Goal: Use online tool/utility: Utilize a website feature to perform a specific function

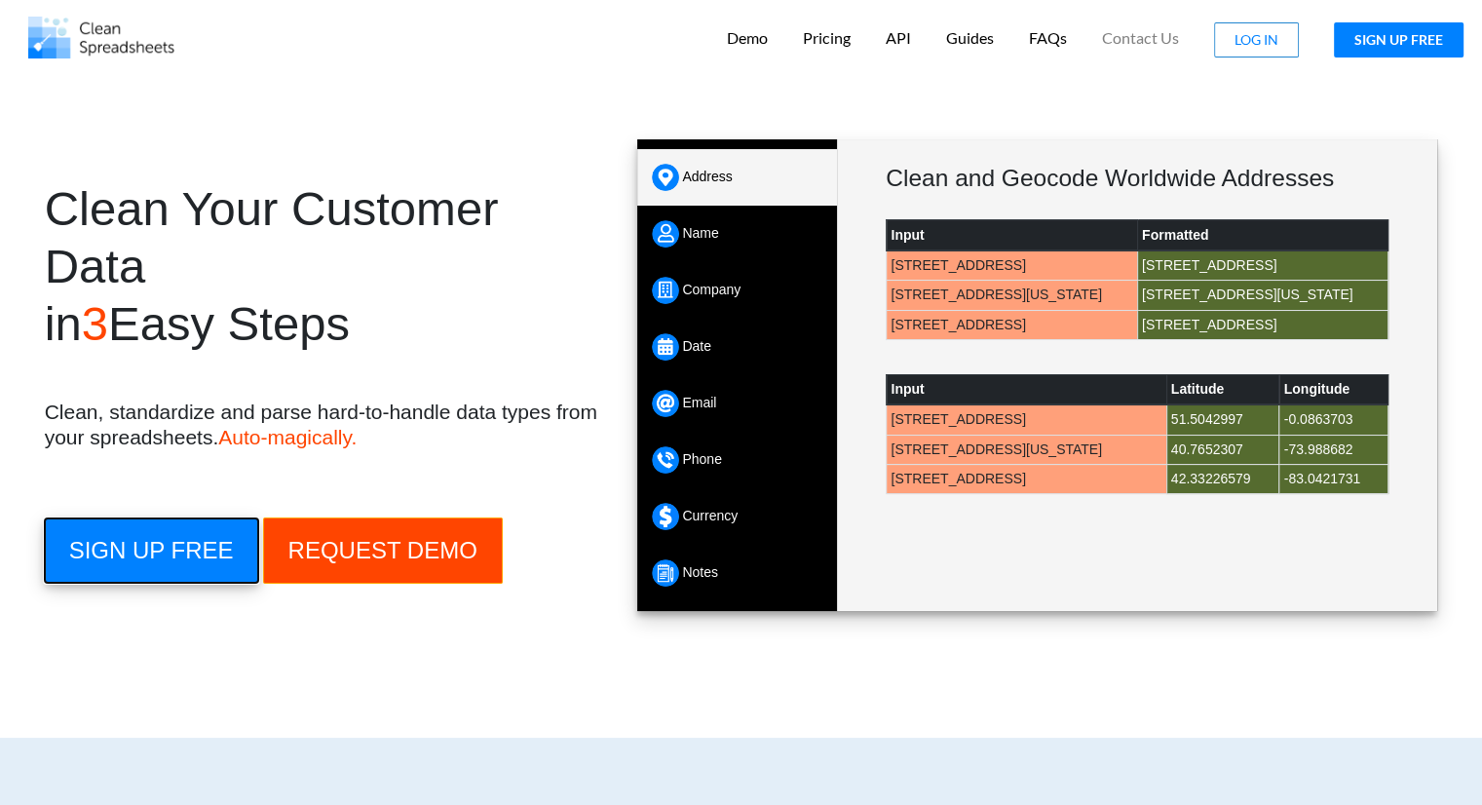
click at [141, 560] on button "SIGN UP FREE" at bounding box center [151, 551] width 213 height 64
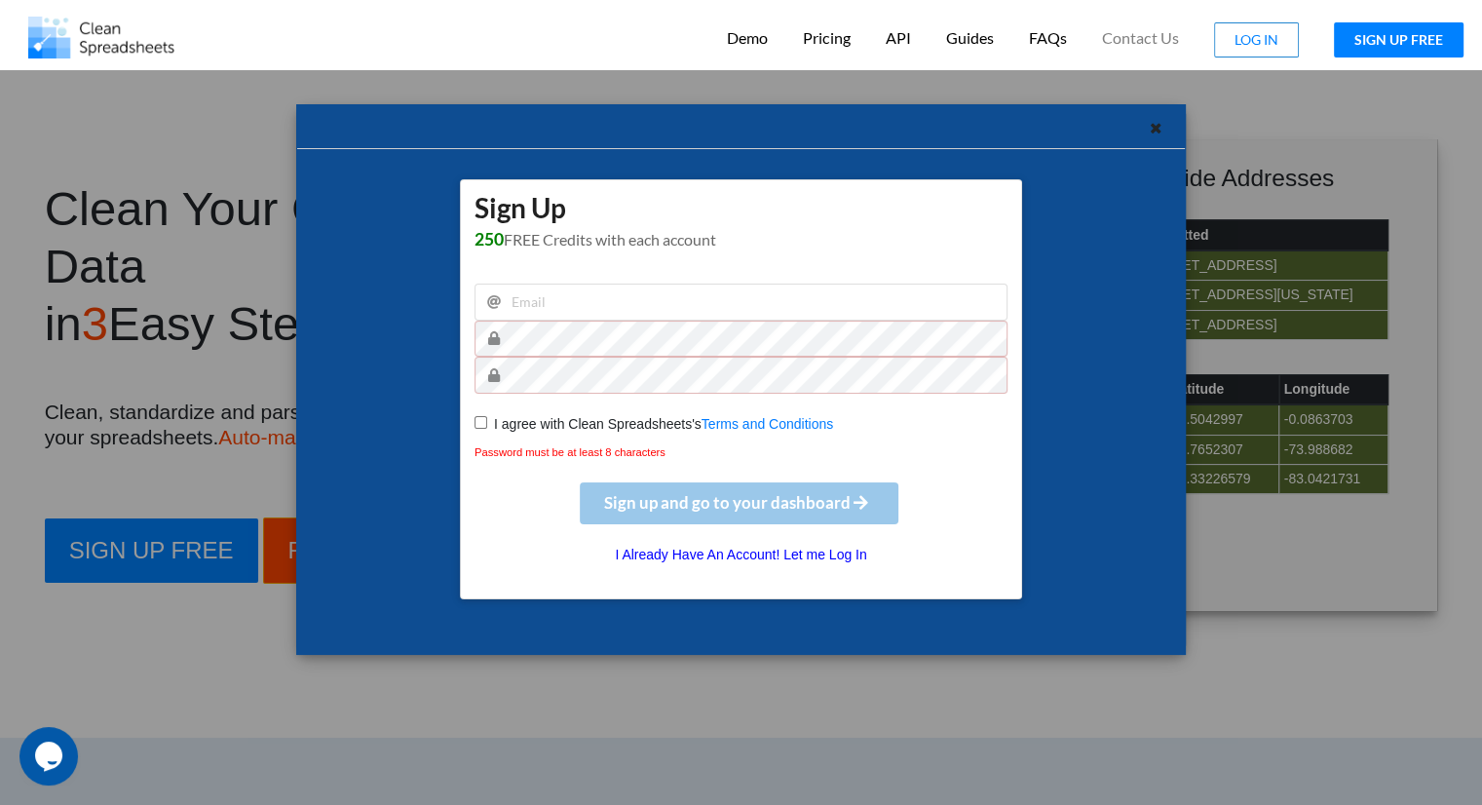
click at [1147, 173] on div "Sign Up 250 FREE Credits with each account I agree with Clean Spreadsheets's Te…" at bounding box center [741, 399] width 859 height 481
click at [1148, 135] on div at bounding box center [1158, 131] width 24 height 24
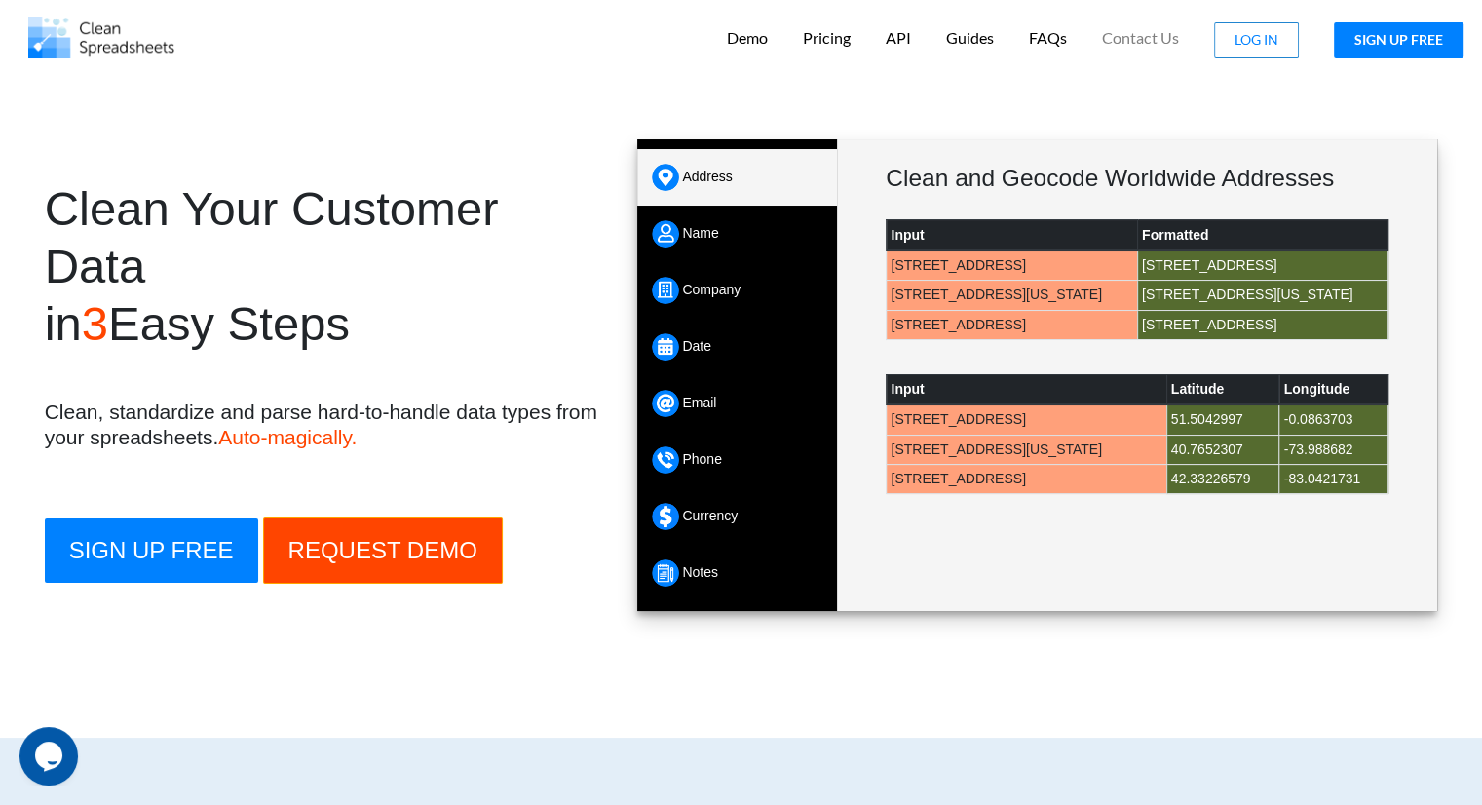
click at [833, 48] on div "Pricing" at bounding box center [826, 36] width 73 height 48
click at [833, 44] on p "Pricing" at bounding box center [827, 37] width 48 height 25
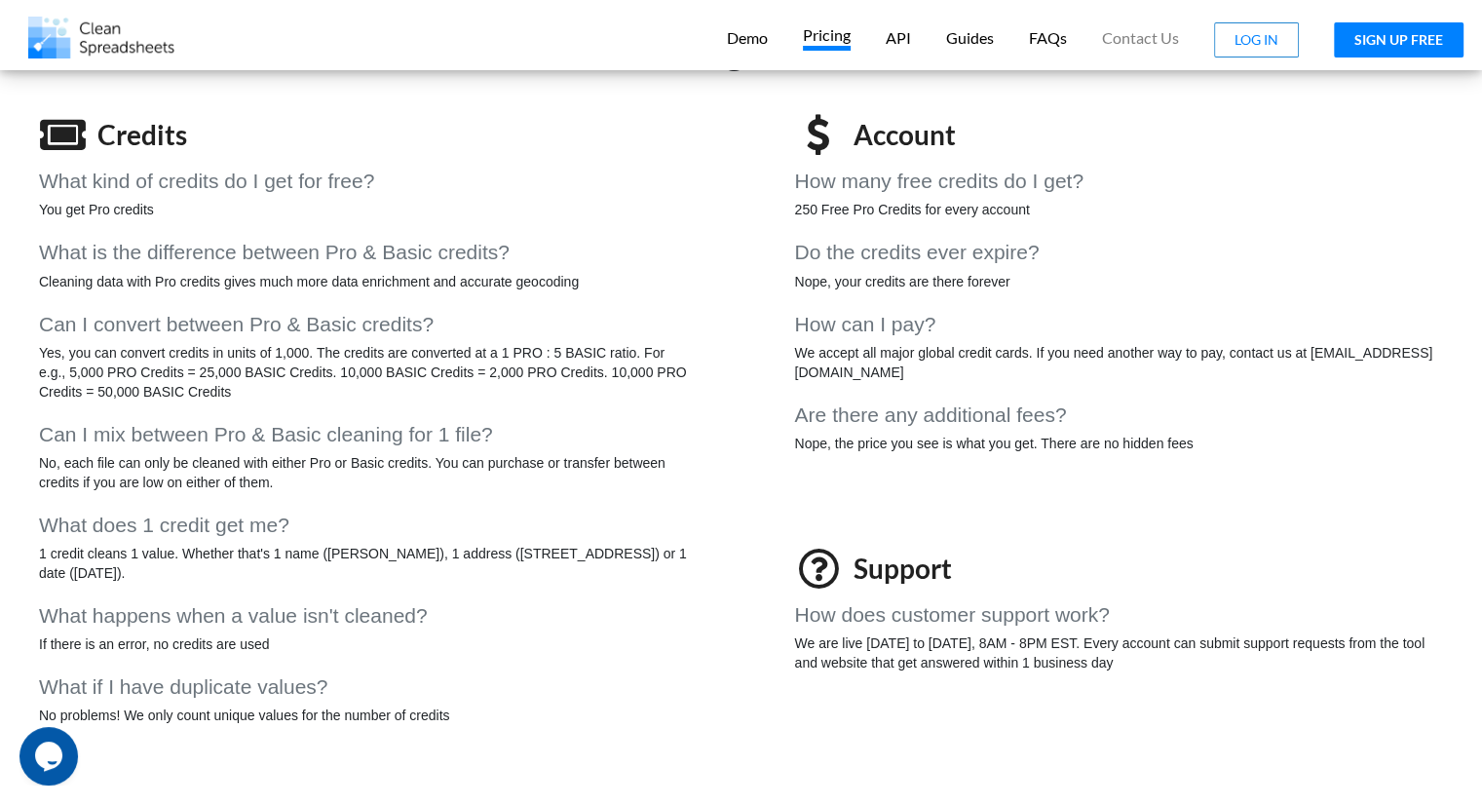
scroll to position [1173, 0]
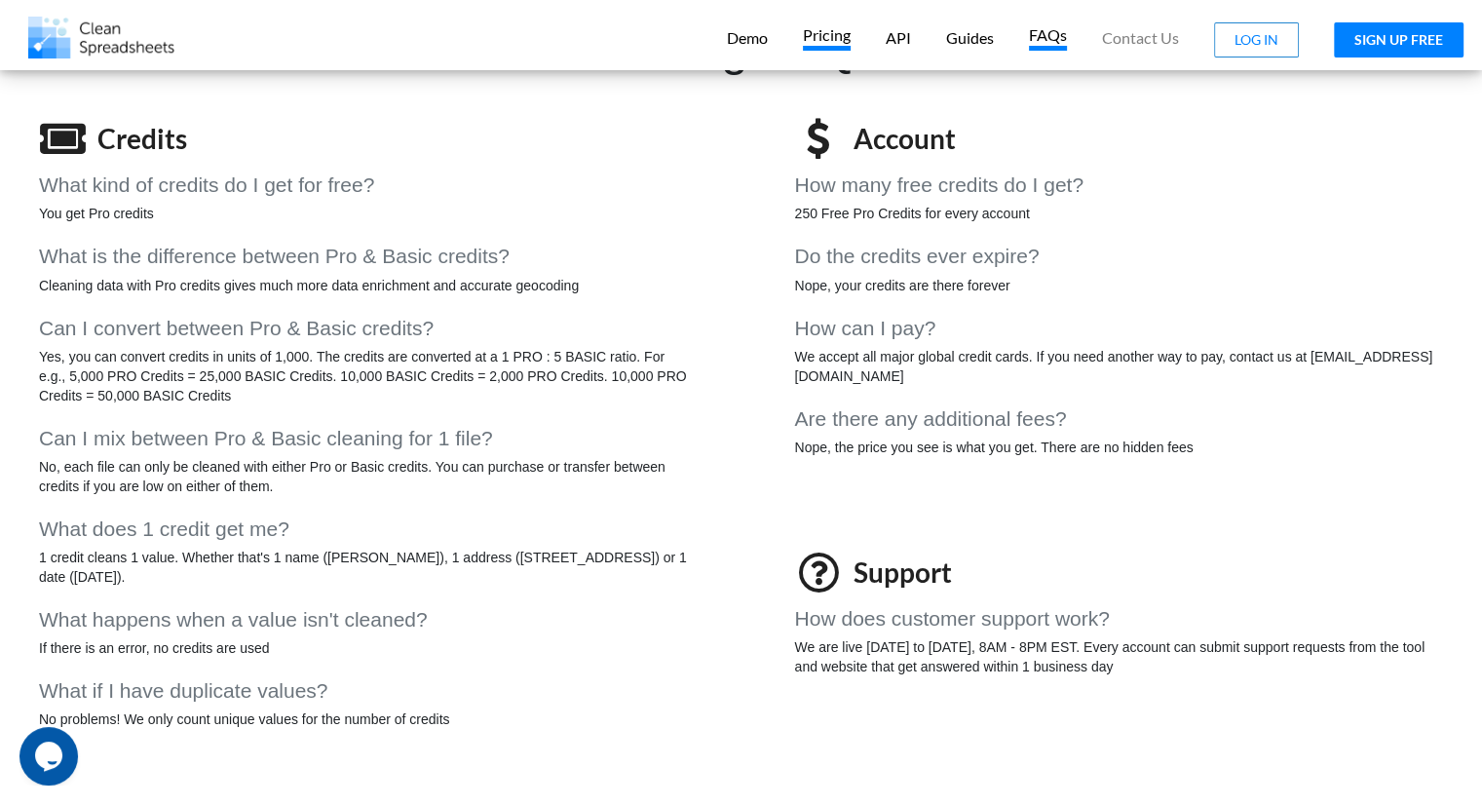
click at [1062, 38] on p "FAQs" at bounding box center [1048, 37] width 38 height 25
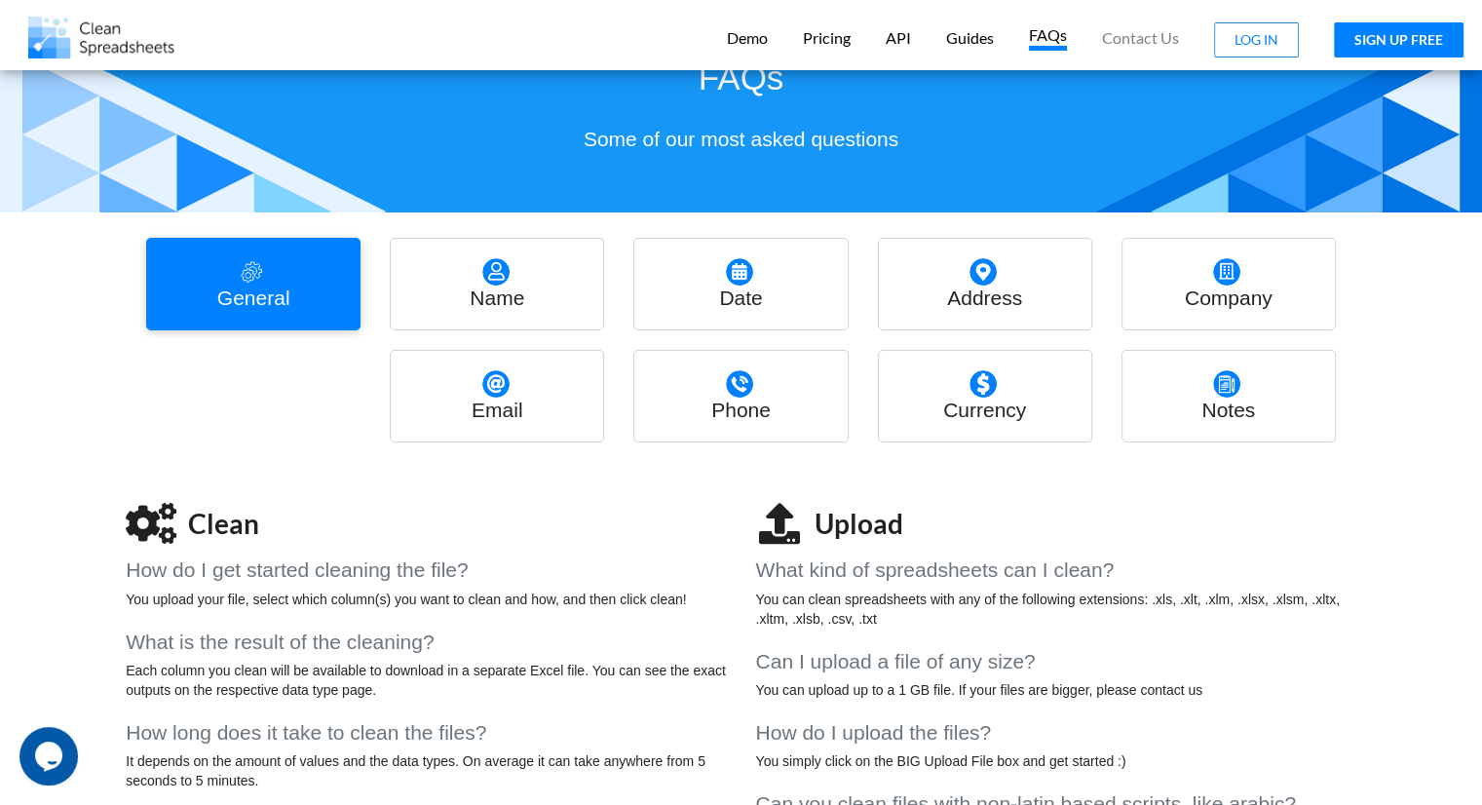
scroll to position [79, 0]
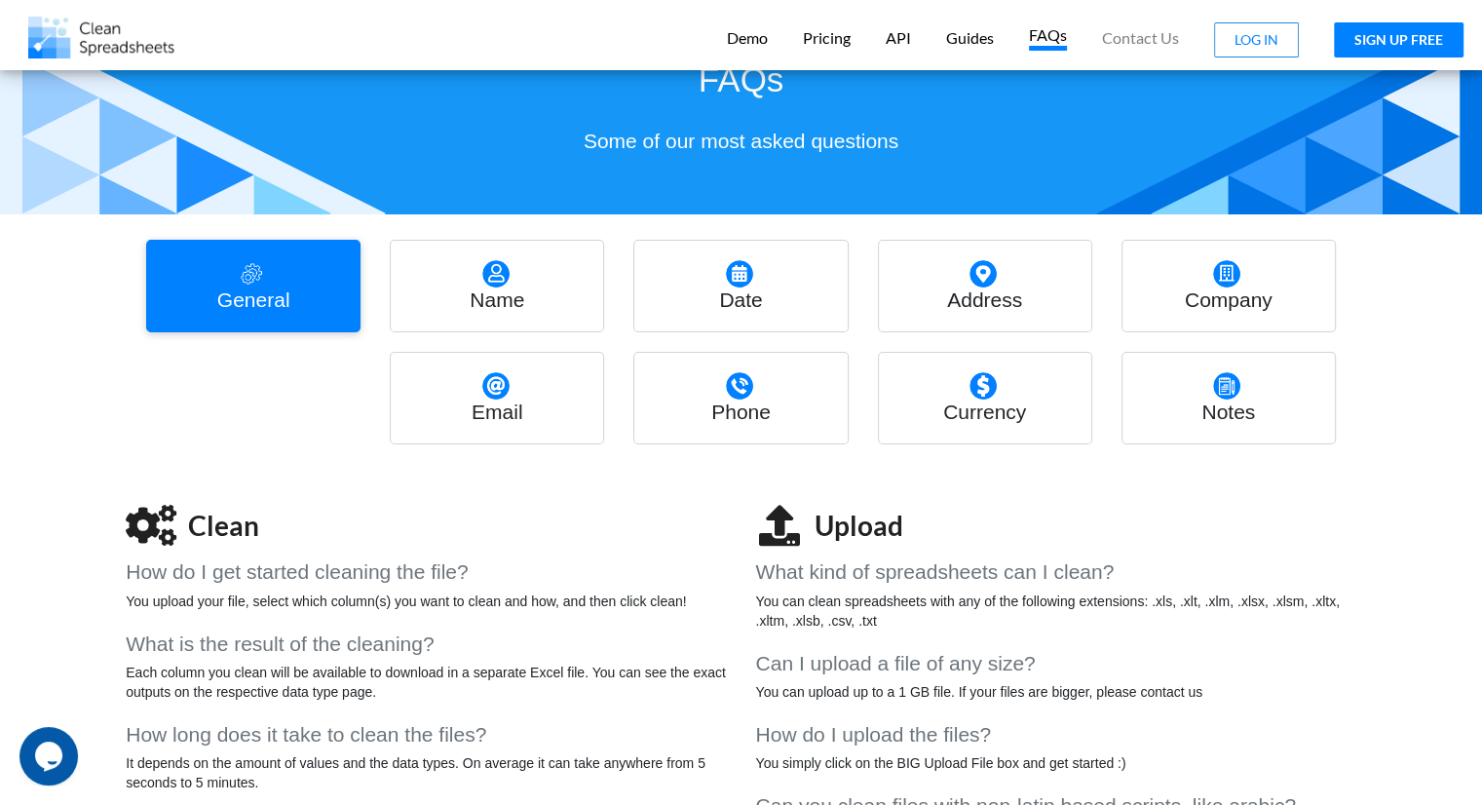
click at [1190, 294] on h4 "Company" at bounding box center [1229, 300] width 203 height 24
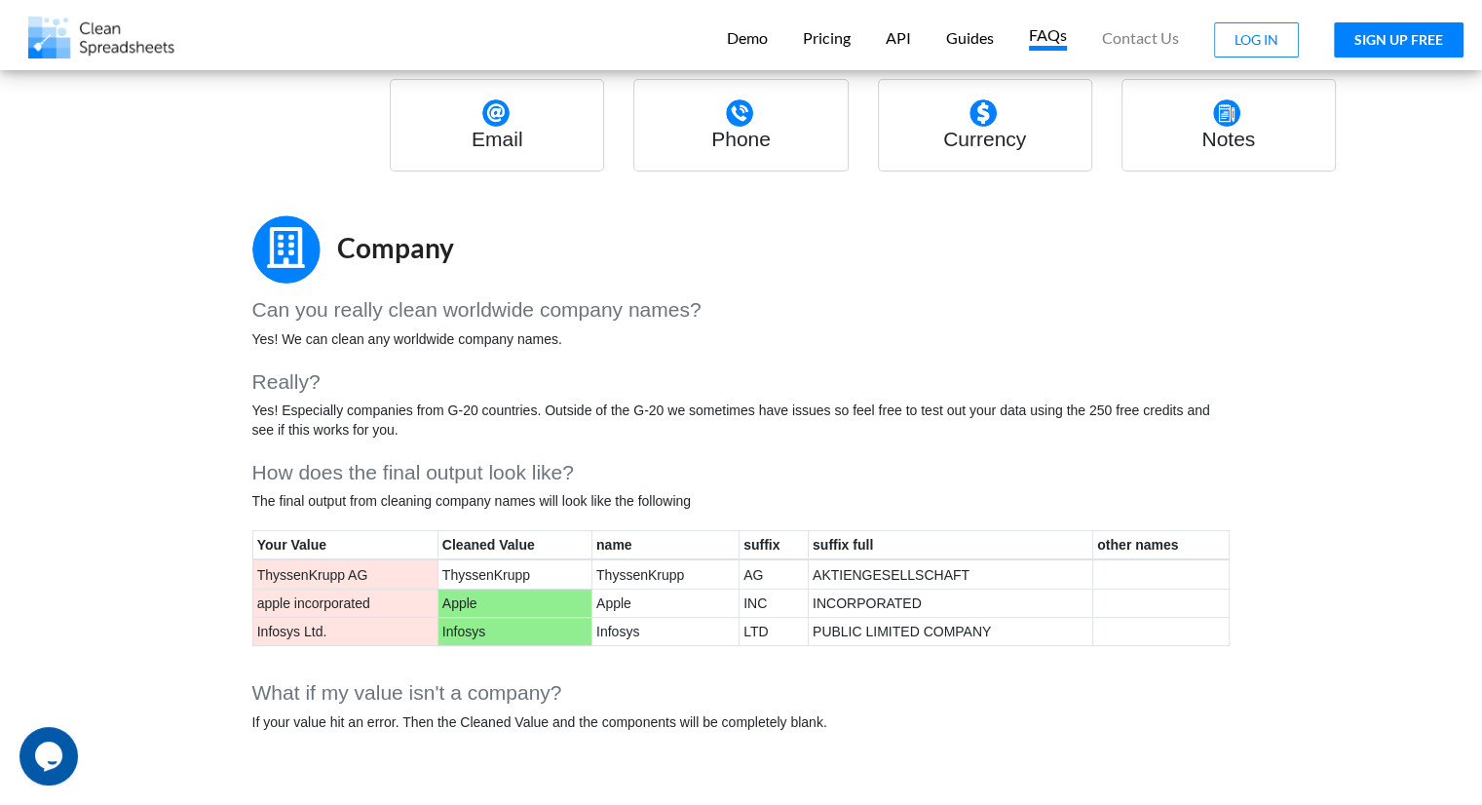
scroll to position [354, 0]
click at [1412, 35] on button "SIGN UP FREE" at bounding box center [1399, 39] width 130 height 35
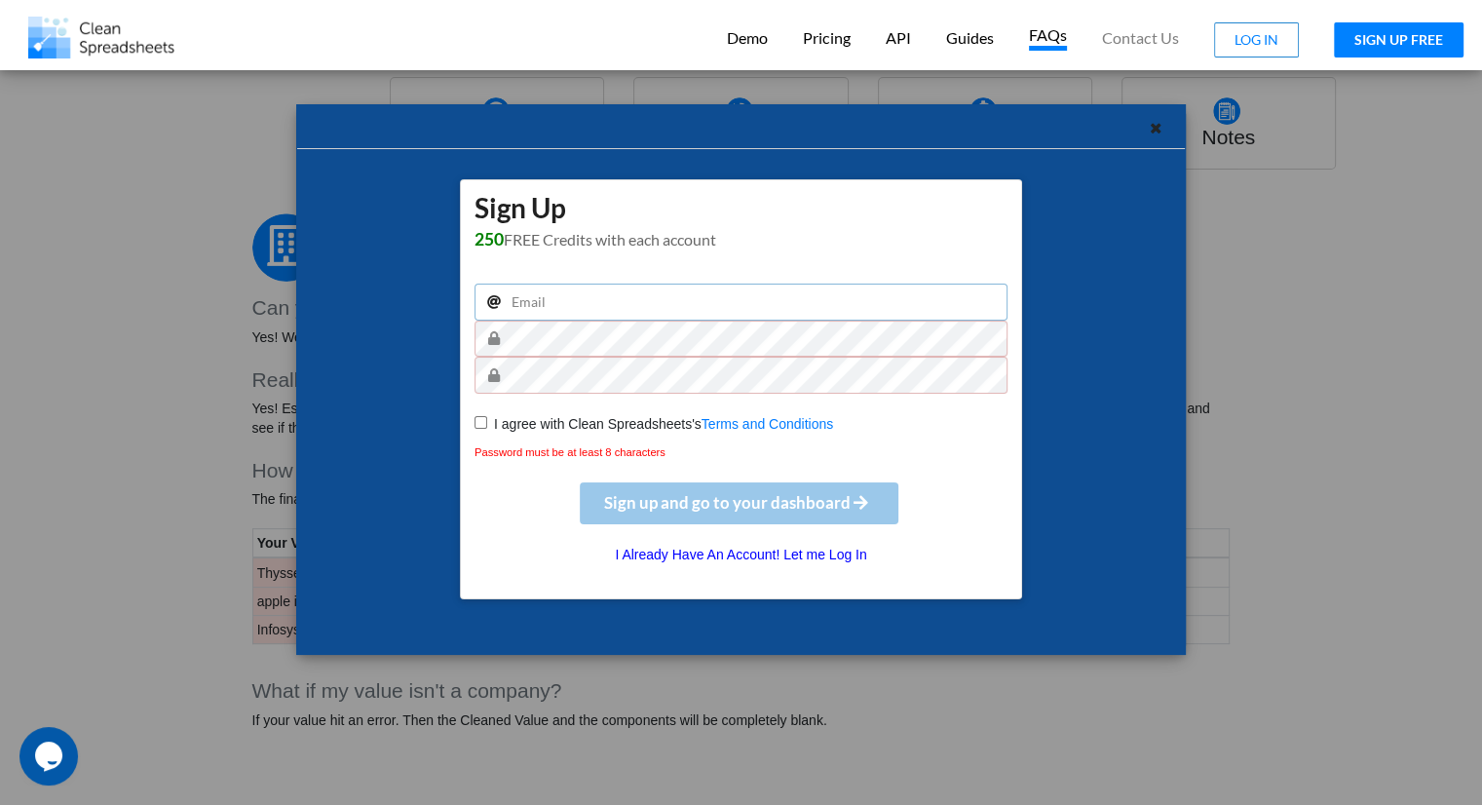
click at [612, 313] on input "email" at bounding box center [741, 302] width 533 height 37
type input "[PERSON_NAME][EMAIL_ADDRESS][DOMAIN_NAME]"
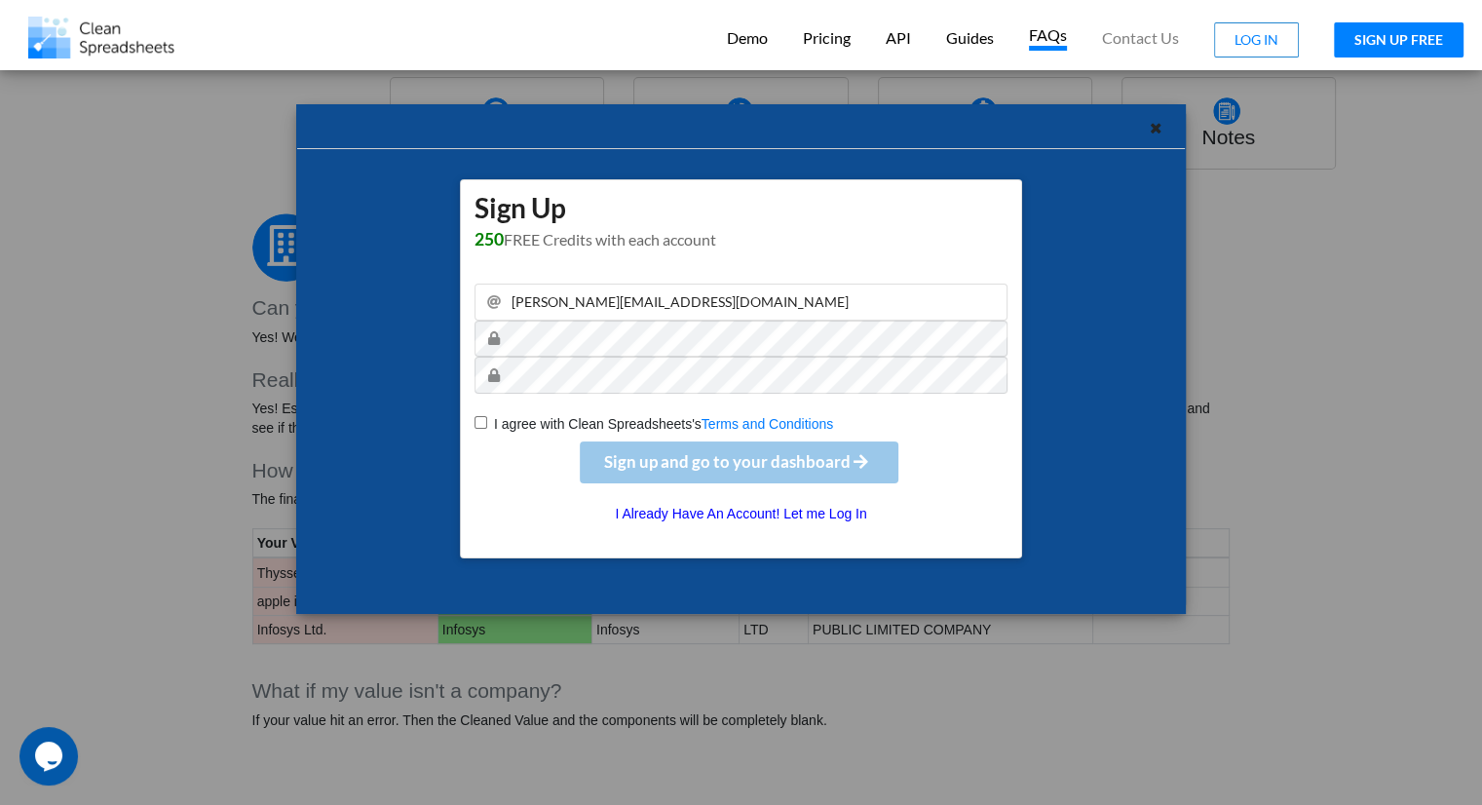
click at [469, 427] on div "Sign Up 250 FREE Credits with each account [PERSON_NAME][EMAIL_ADDRESS][DOMAIN_…" at bounding box center [741, 368] width 562 height 378
click at [476, 419] on input "I agree with Clean Spreadsheets's Terms and Conditions" at bounding box center [481, 422] width 13 height 13
checkbox input "true"
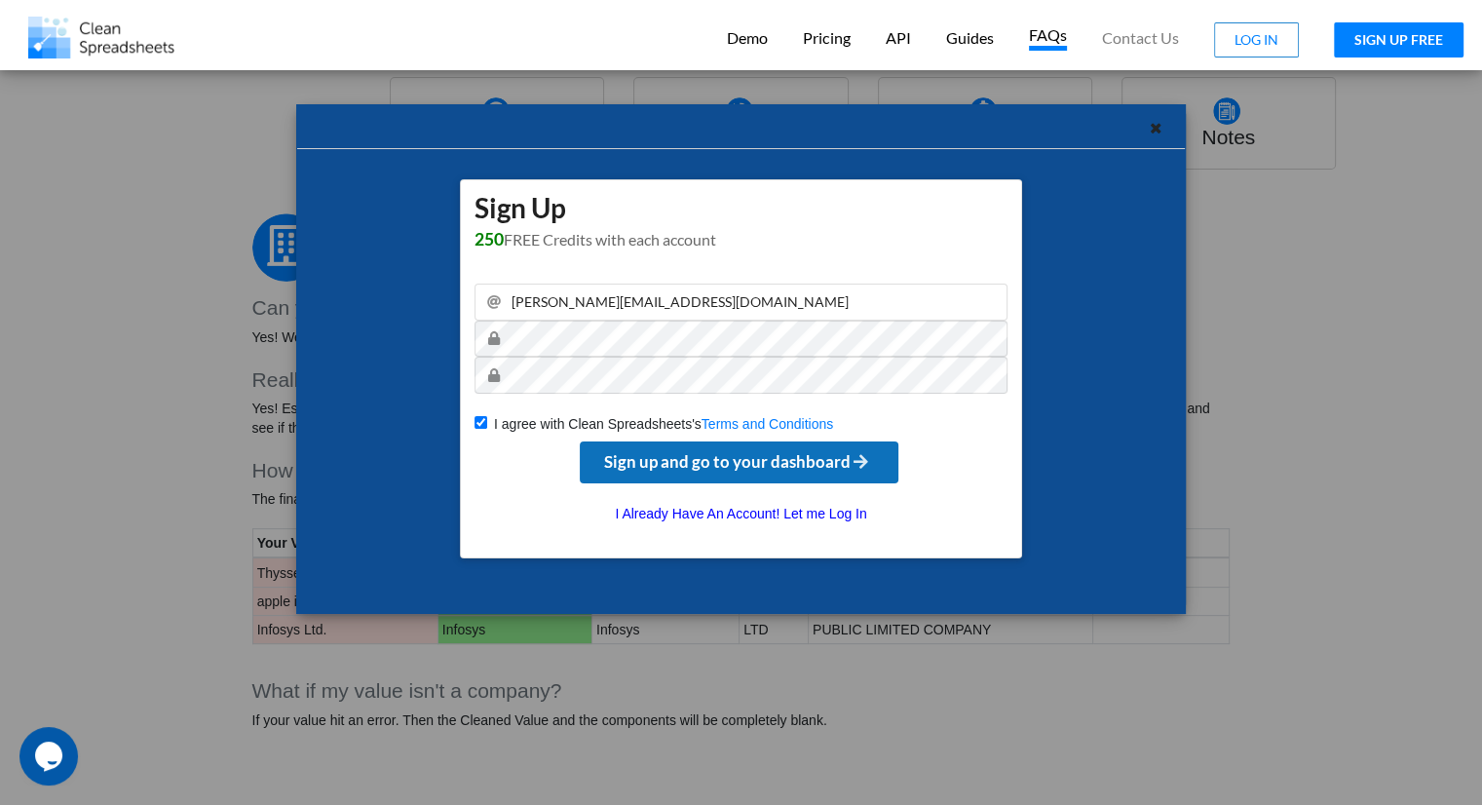
click at [697, 455] on span "Sign up and go to your dashboard" at bounding box center [738, 461] width 269 height 20
checkbox input "false"
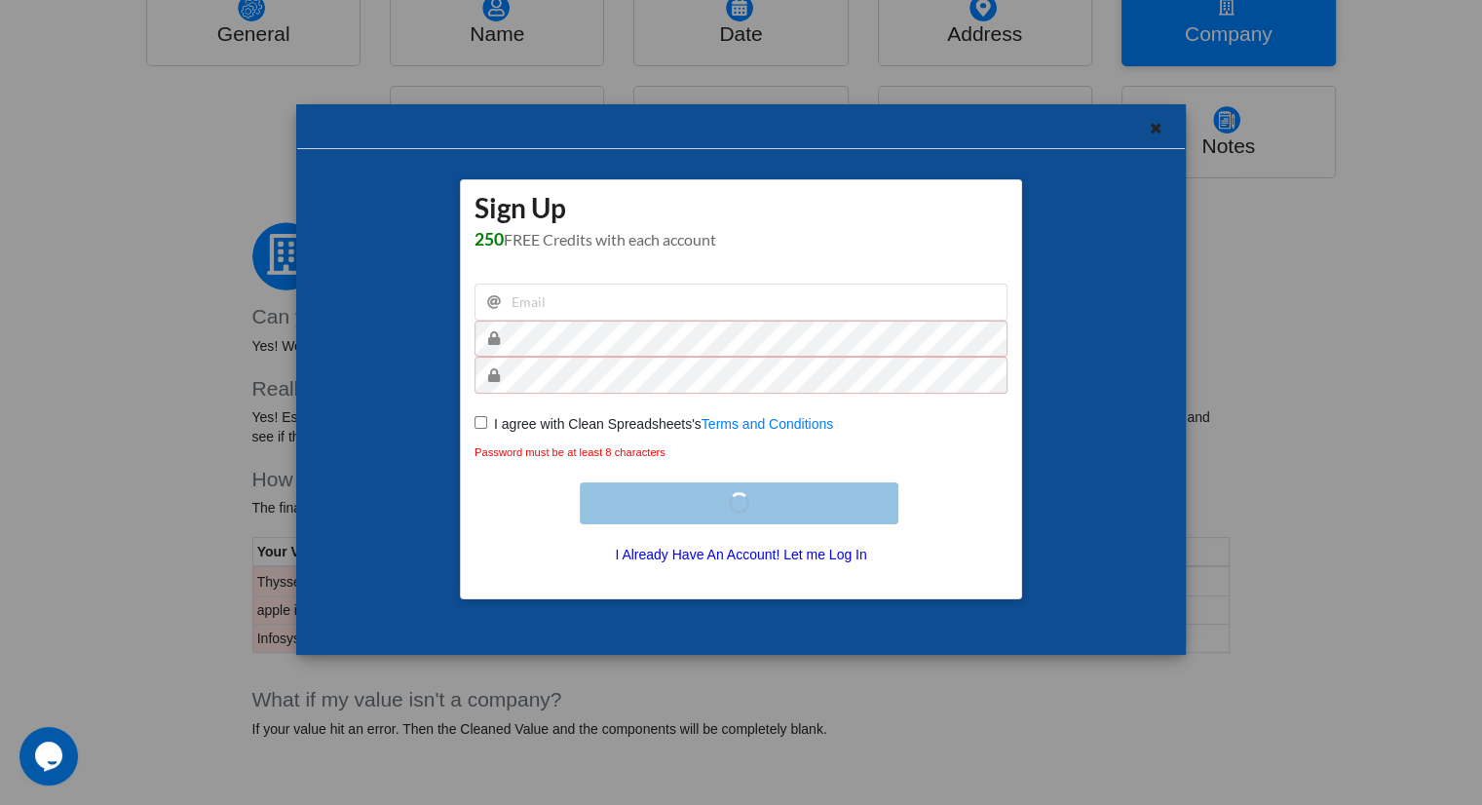
scroll to position [351, 0]
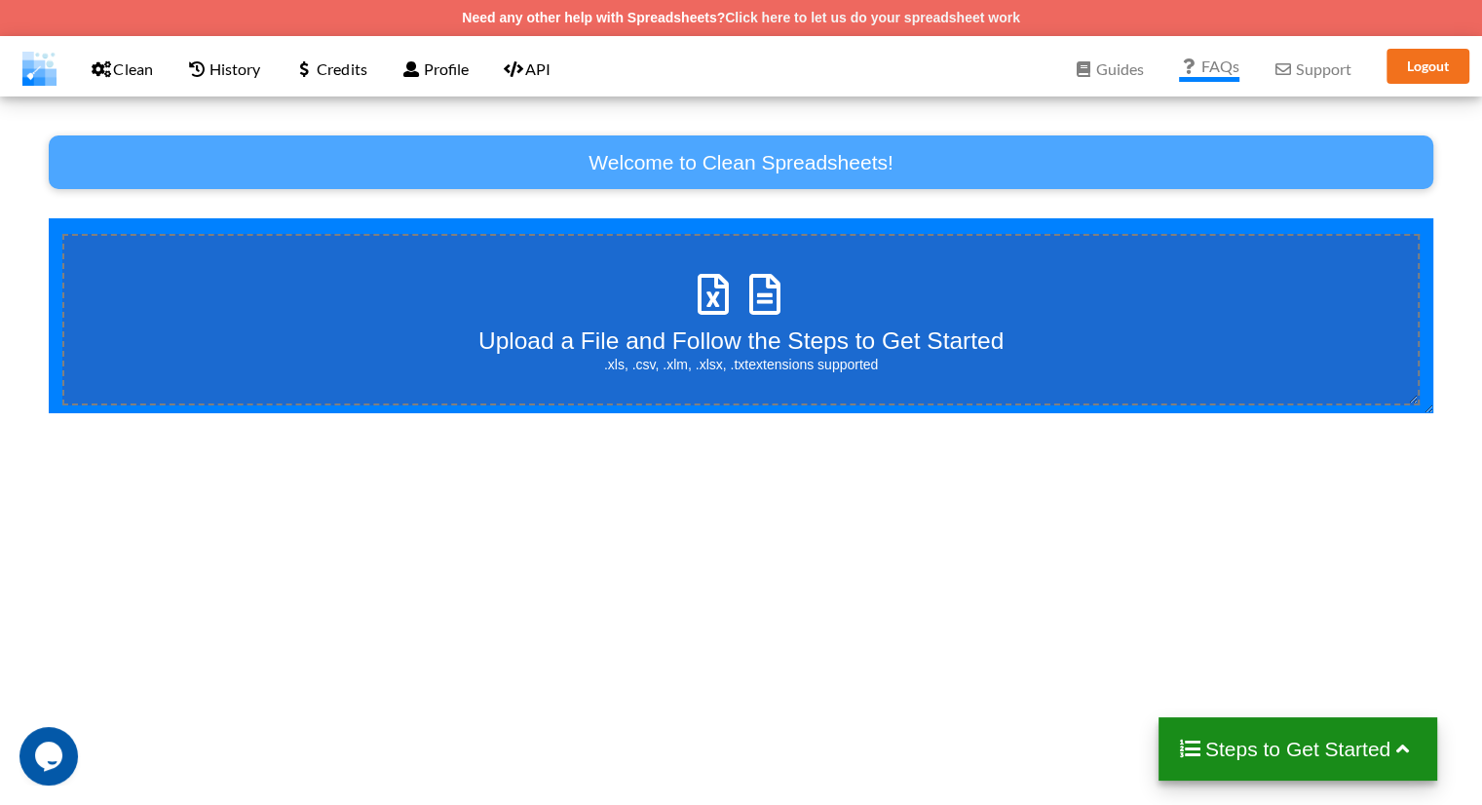
click at [711, 294] on icon at bounding box center [714, 284] width 49 height 41
click at [49, 218] on input "Upload a File and Follow the Steps to Get Started .xls, .csv, .xlm, .xlsx, .txt…" at bounding box center [49, 218] width 0 height 0
type input "C:\fakepath\habitare.xlsx"
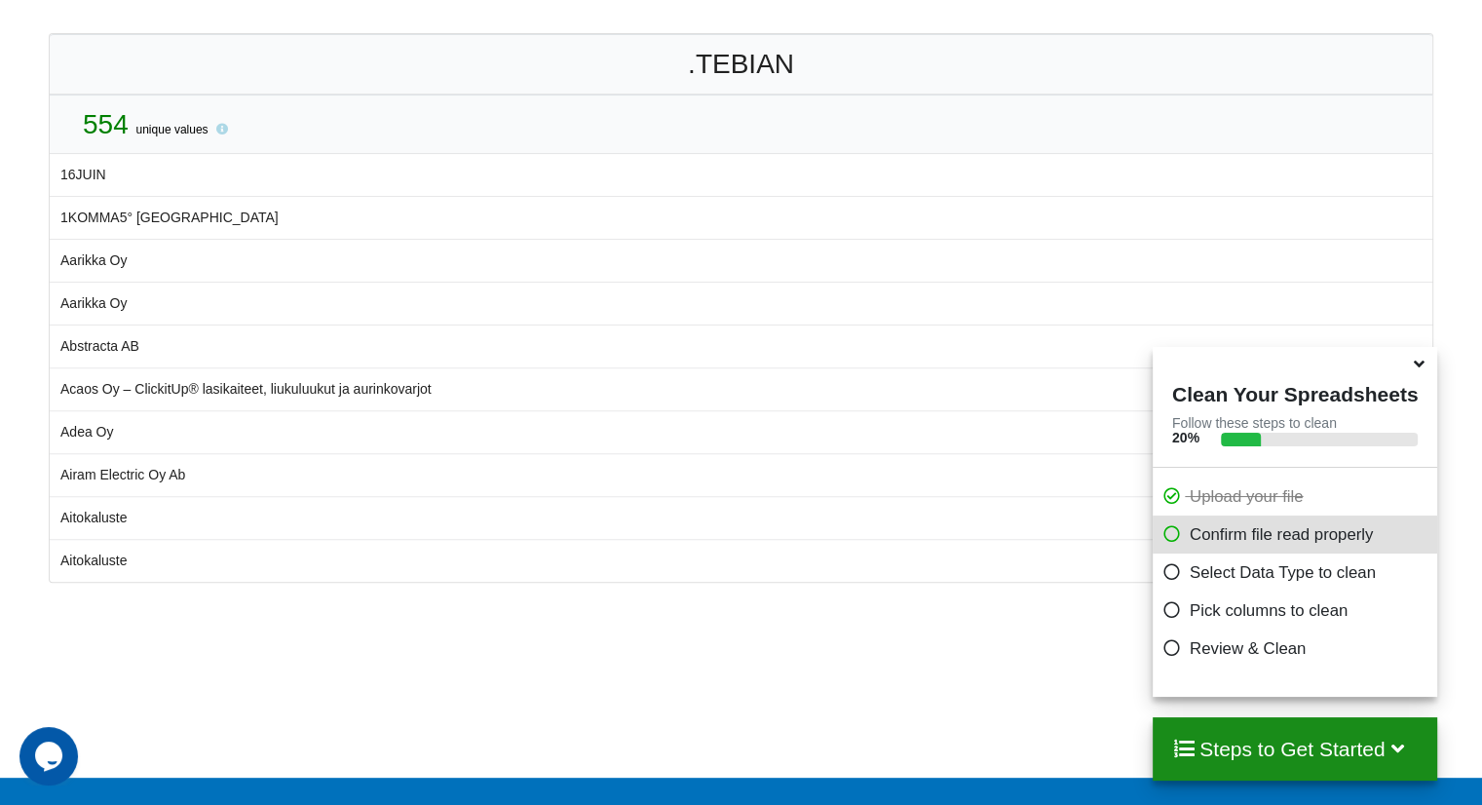
scroll to position [596, 0]
click at [1202, 574] on p "Select Data Type to clean" at bounding box center [1298, 572] width 270 height 24
click at [1378, 727] on div "Steps to Get Started" at bounding box center [1295, 748] width 285 height 63
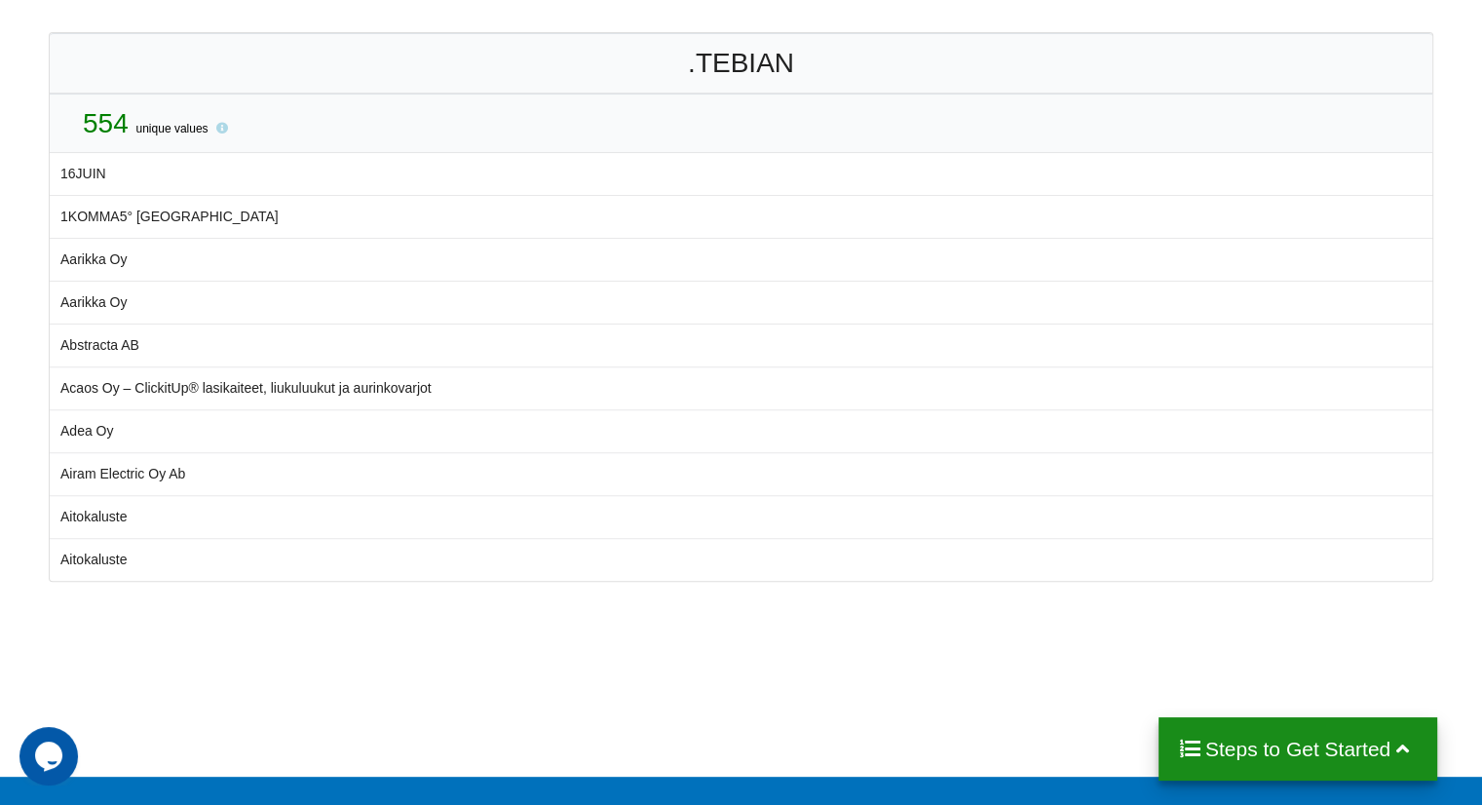
click at [1378, 727] on div "Steps to Get Started" at bounding box center [1299, 748] width 280 height 63
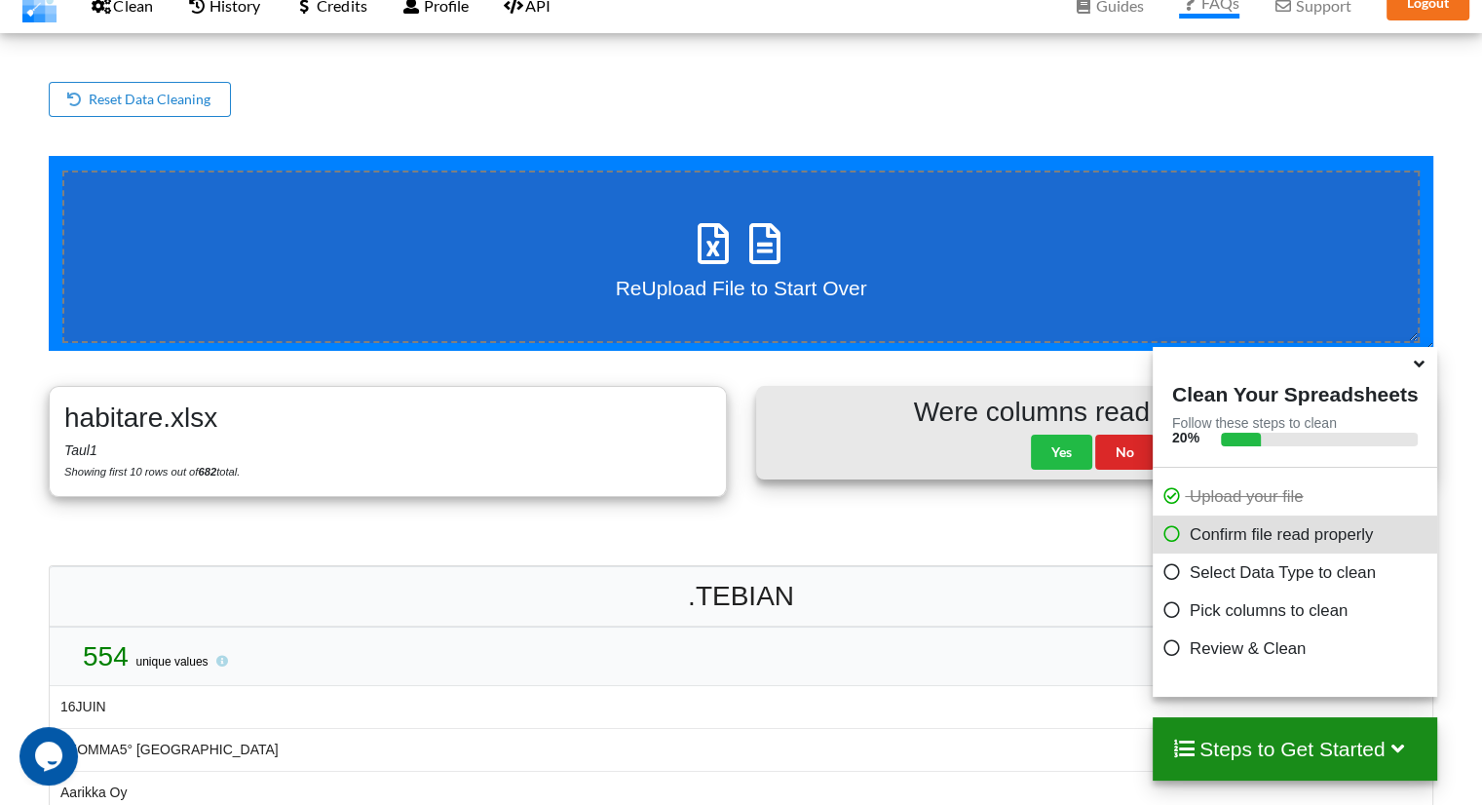
scroll to position [0, 0]
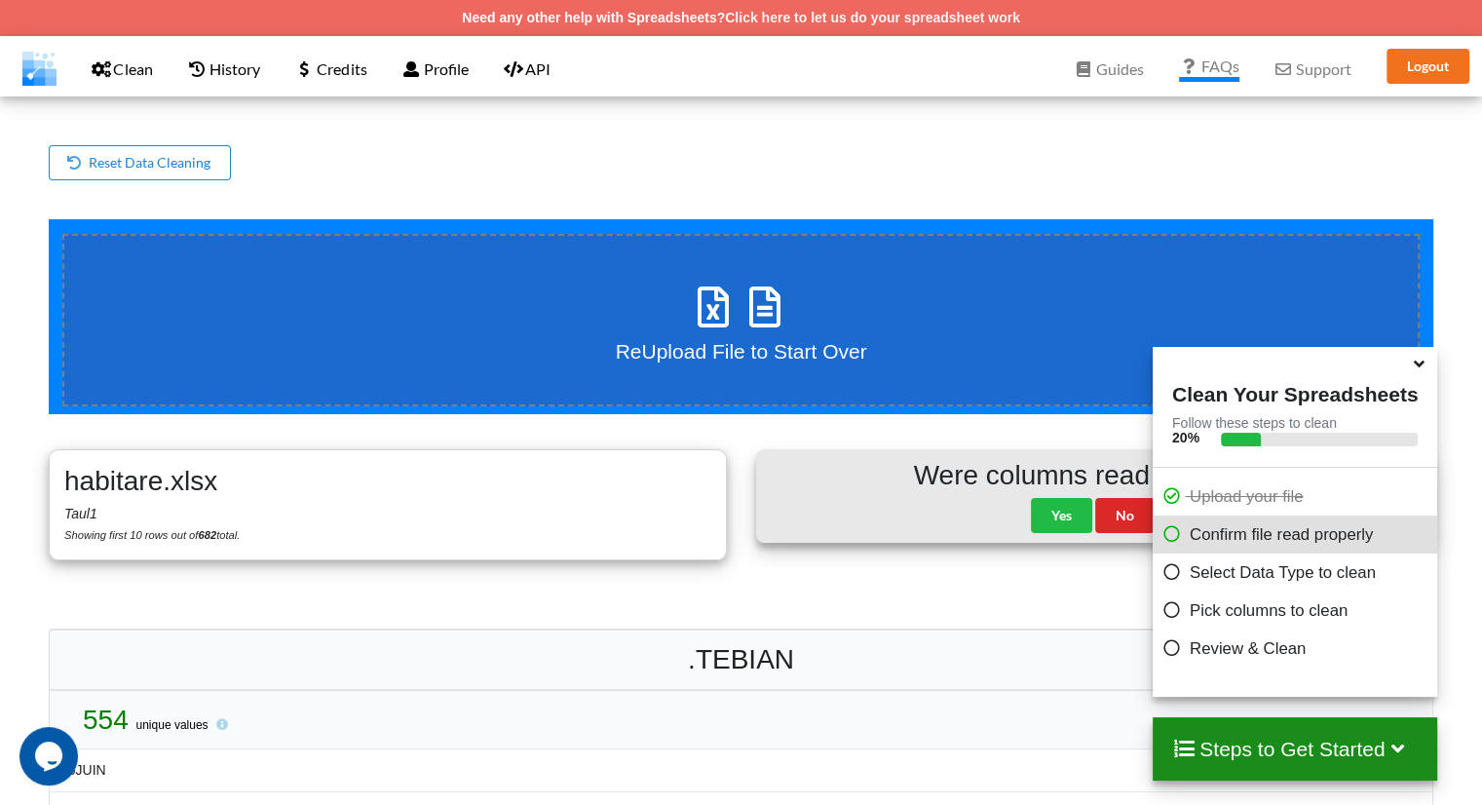
click at [1163, 575] on icon at bounding box center [1172, 568] width 19 height 17
click at [199, 718] on span "unique values" at bounding box center [172, 725] width 72 height 14
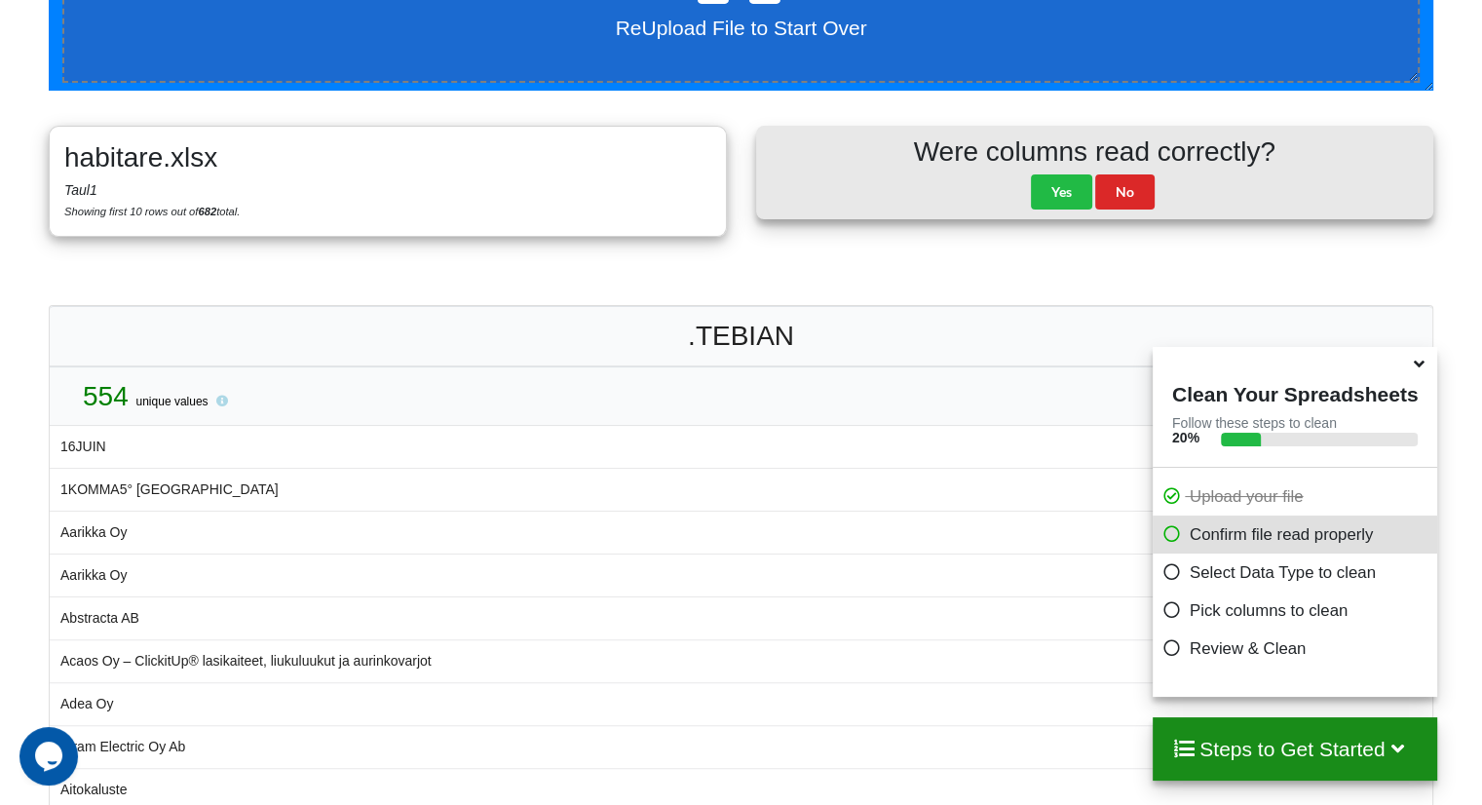
click at [56, 461] on td "16JUIN" at bounding box center [741, 447] width 1383 height 42
click at [81, 484] on td "1KOMMA5° [GEOGRAPHIC_DATA]" at bounding box center [741, 489] width 1383 height 43
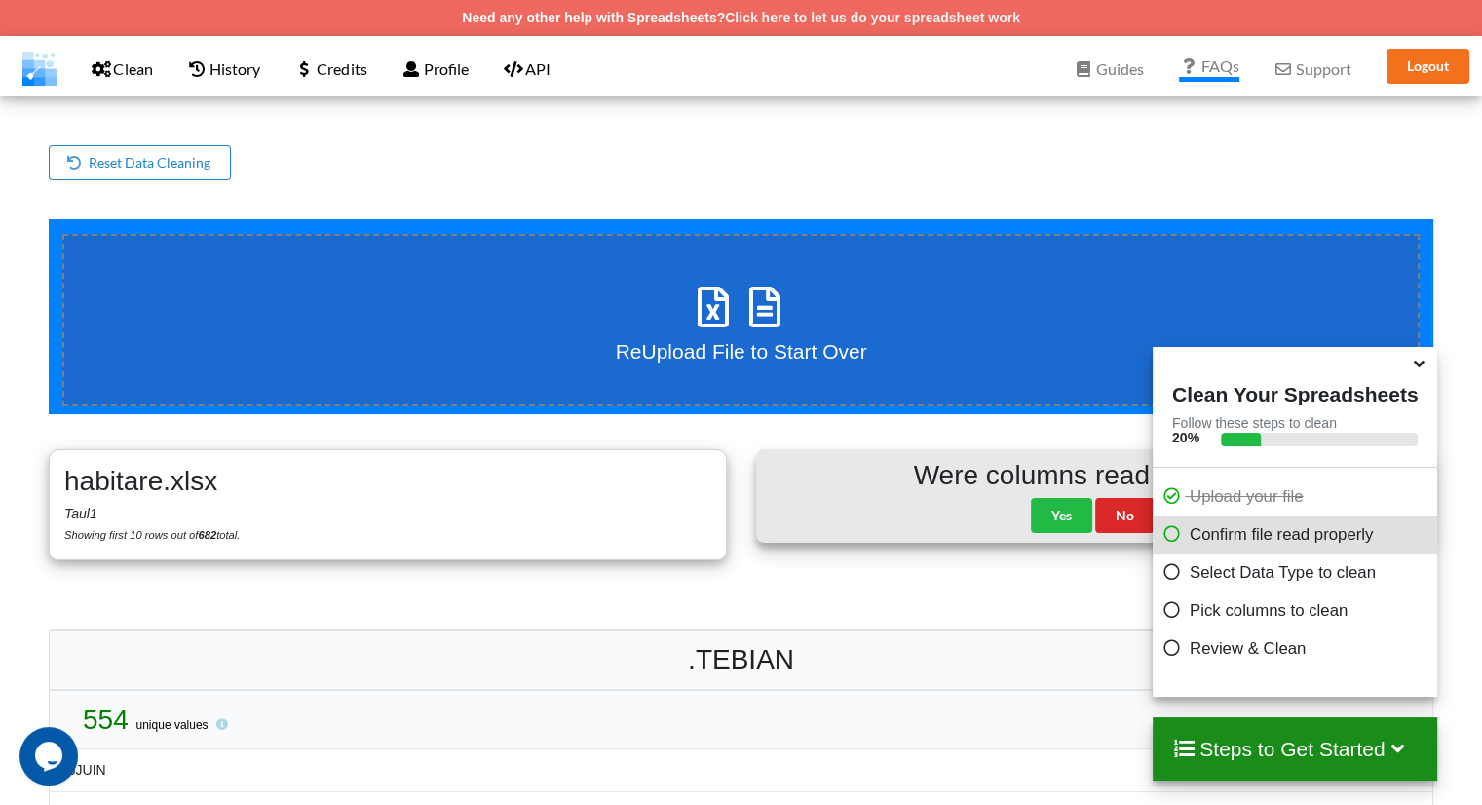
click at [1420, 368] on icon at bounding box center [1419, 361] width 20 height 18
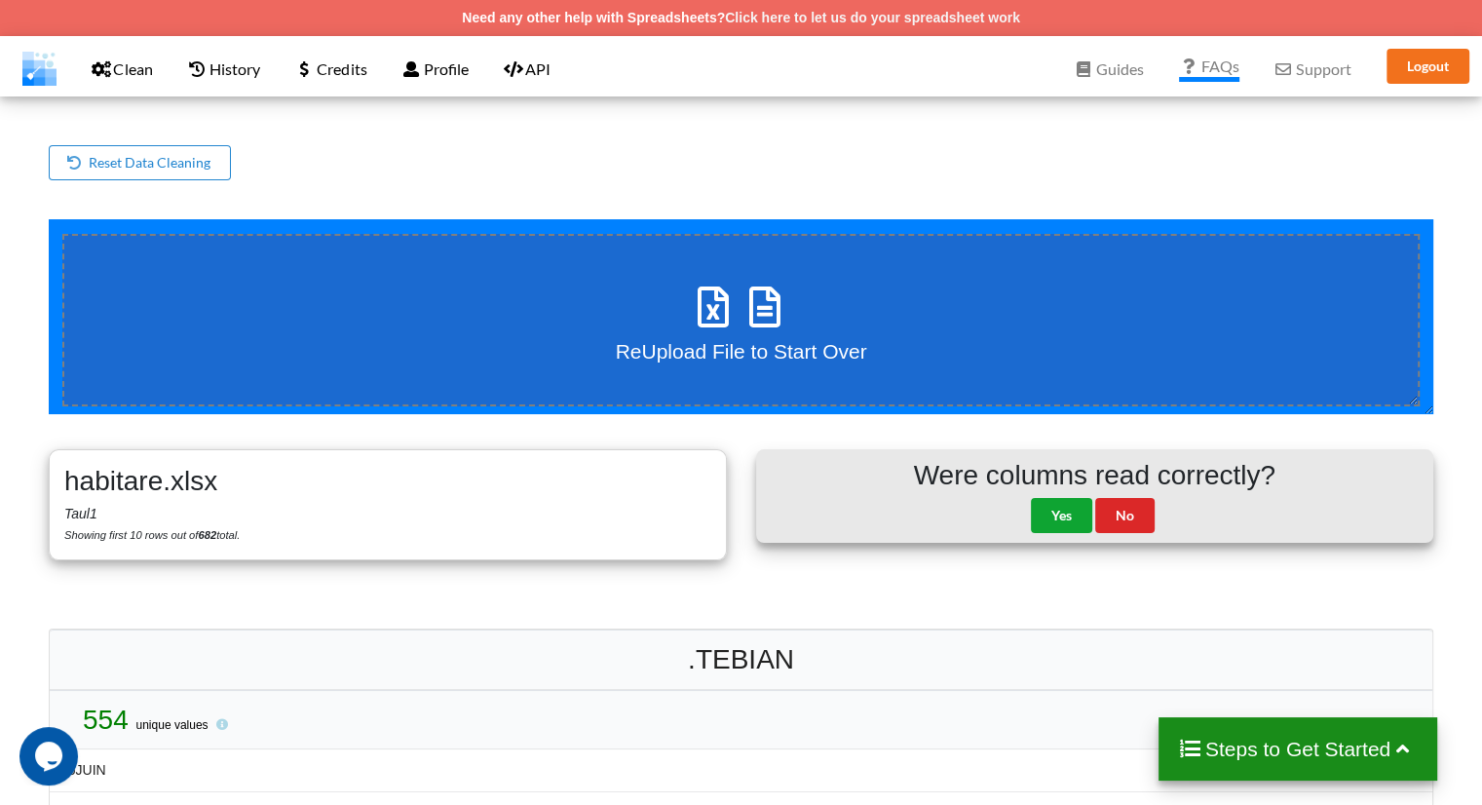
click at [1072, 515] on button "Yes" at bounding box center [1061, 515] width 61 height 35
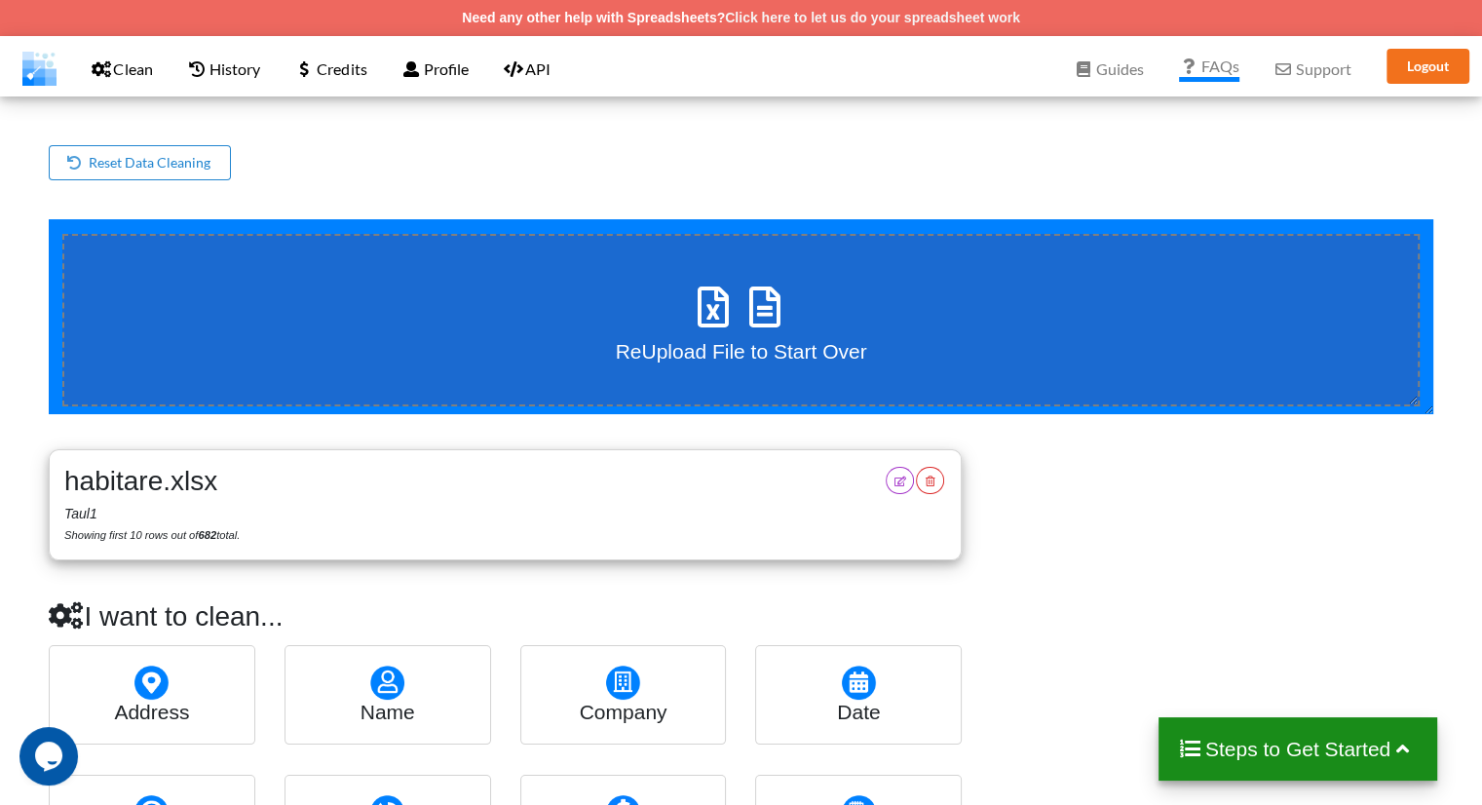
scroll to position [256, 0]
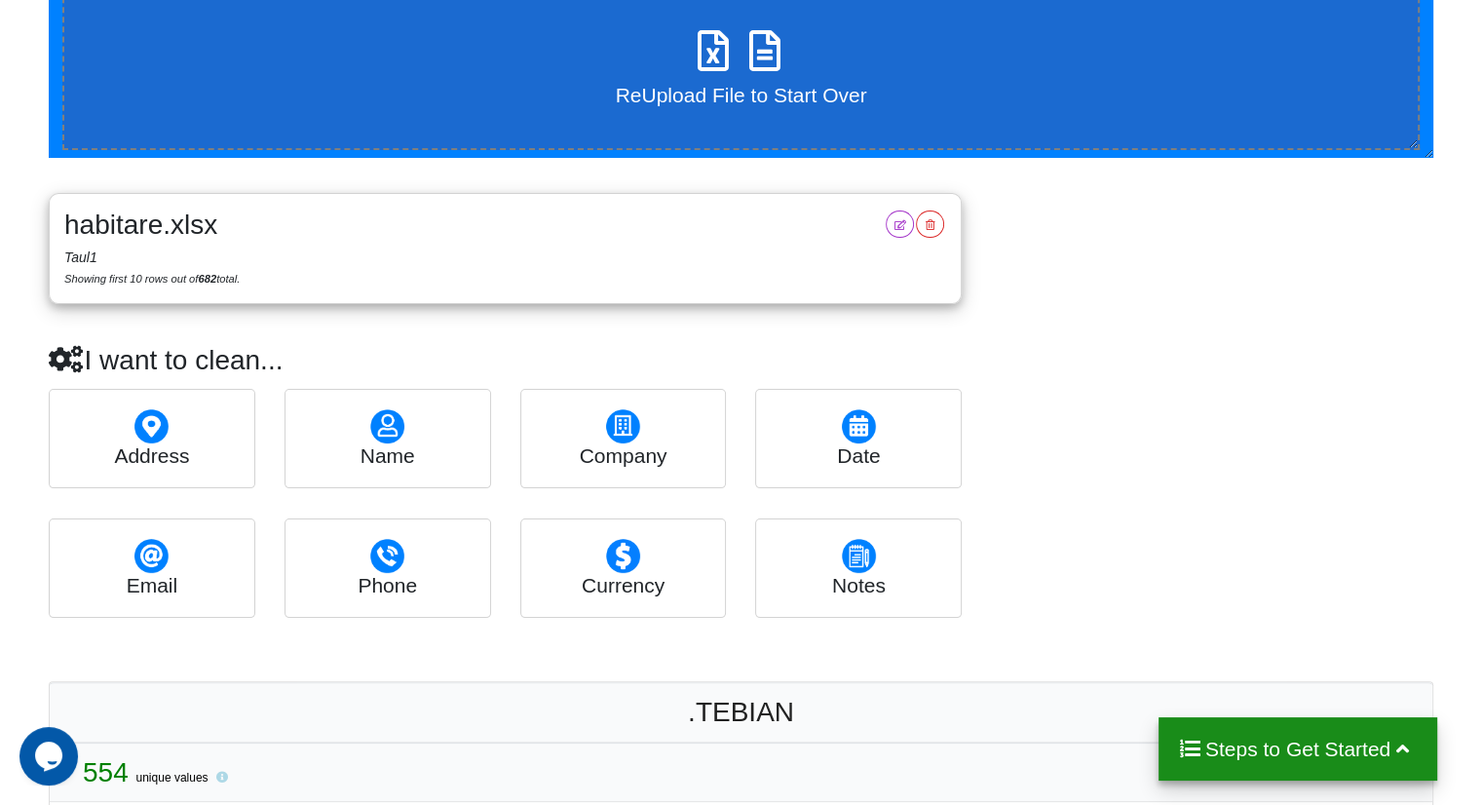
click at [635, 422] on img at bounding box center [623, 426] width 34 height 34
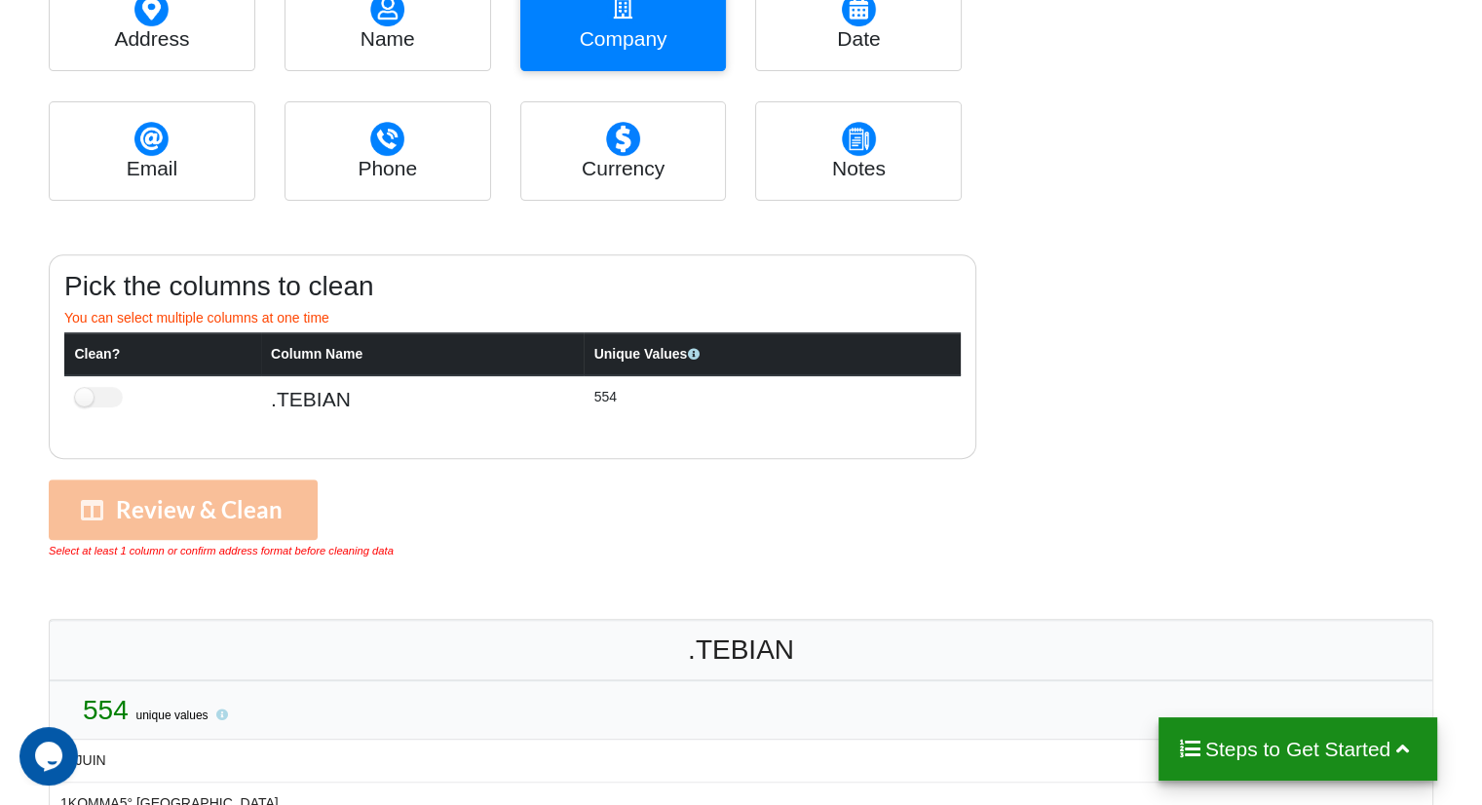
scroll to position [684, 0]
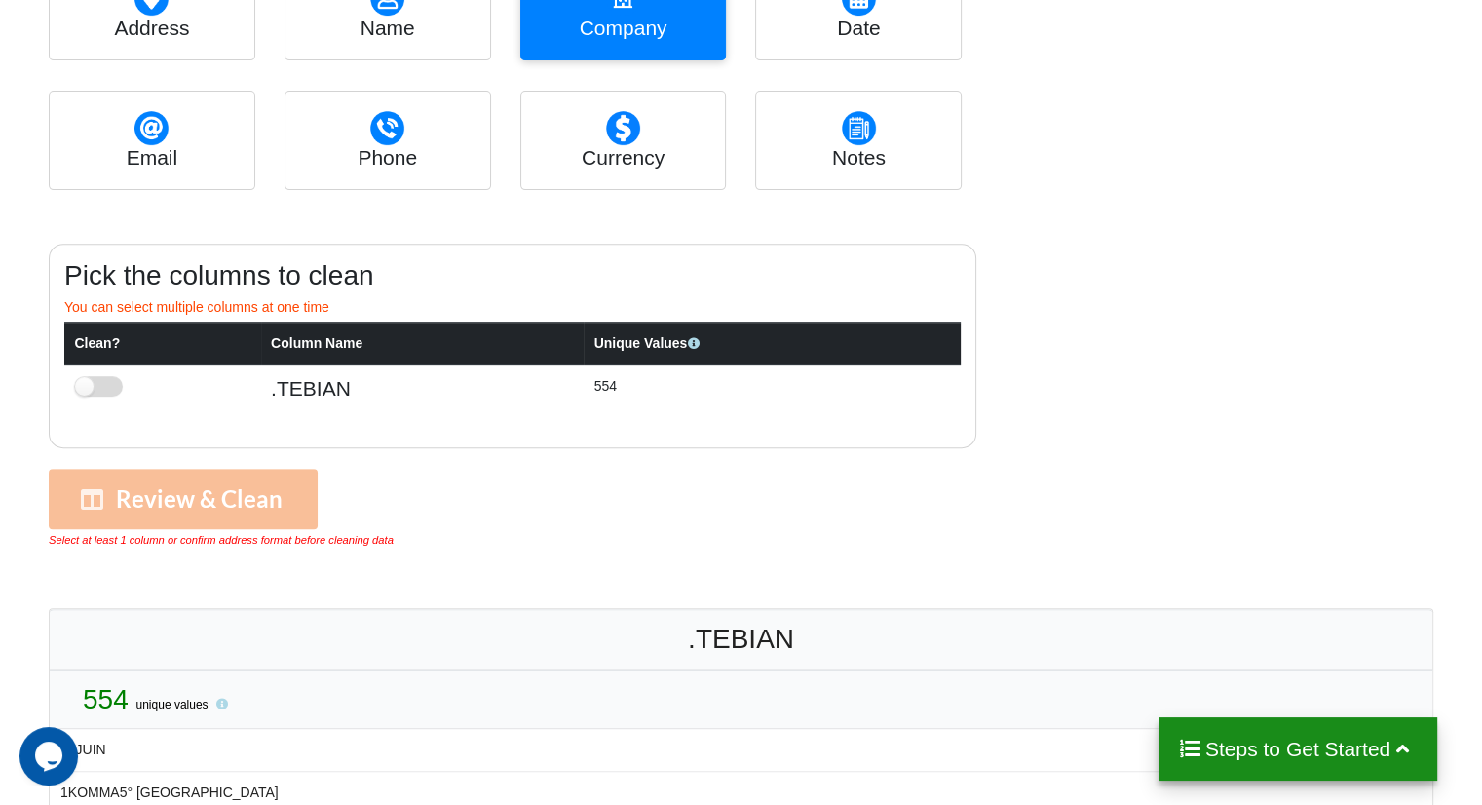
click at [92, 392] on label at bounding box center [99, 386] width 48 height 20
checkbox input "true"
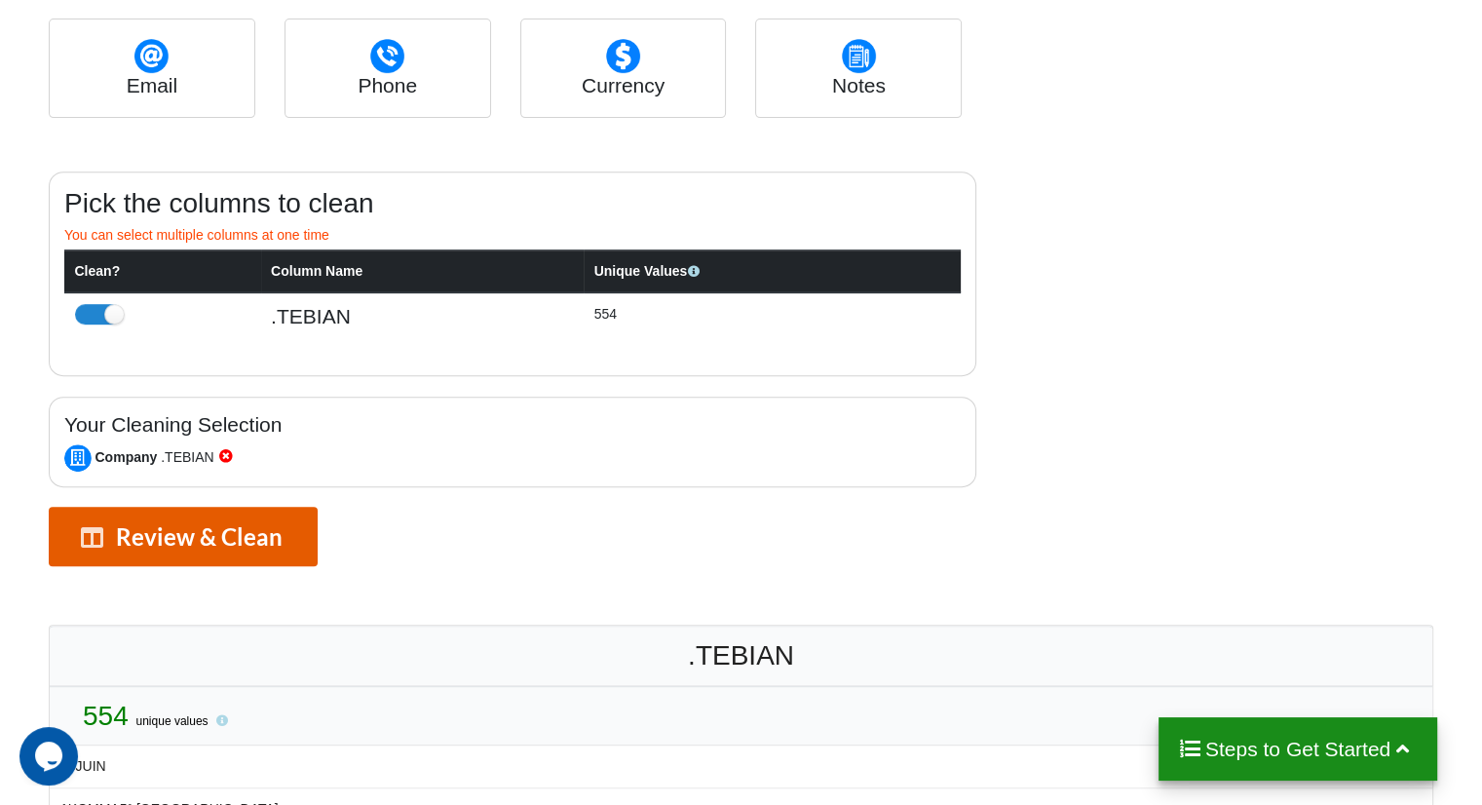
click at [269, 557] on button "Review & Clean" at bounding box center [183, 537] width 269 height 60
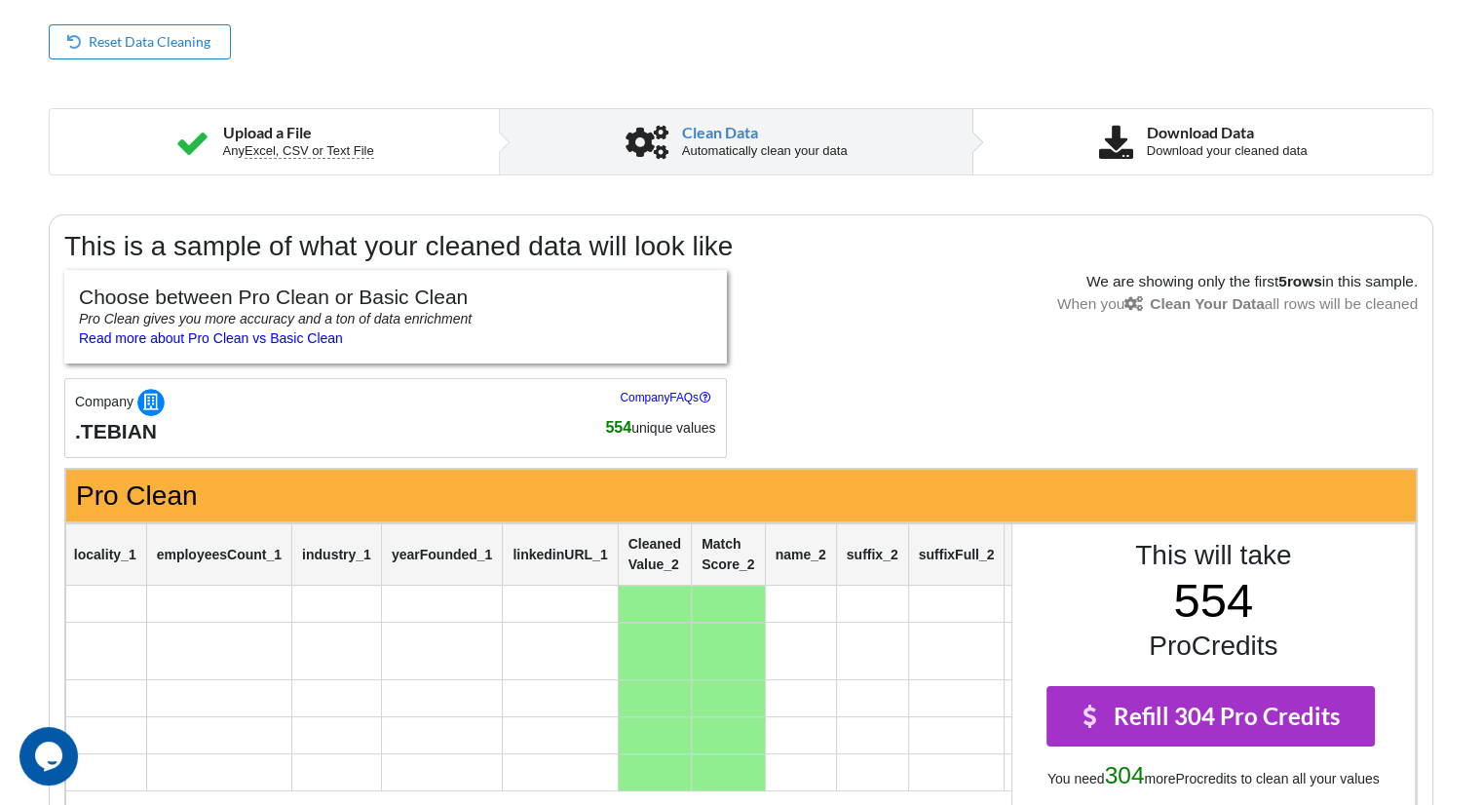
scroll to position [121, 0]
click at [1170, 134] on div "Download Data" at bounding box center [1227, 133] width 161 height 16
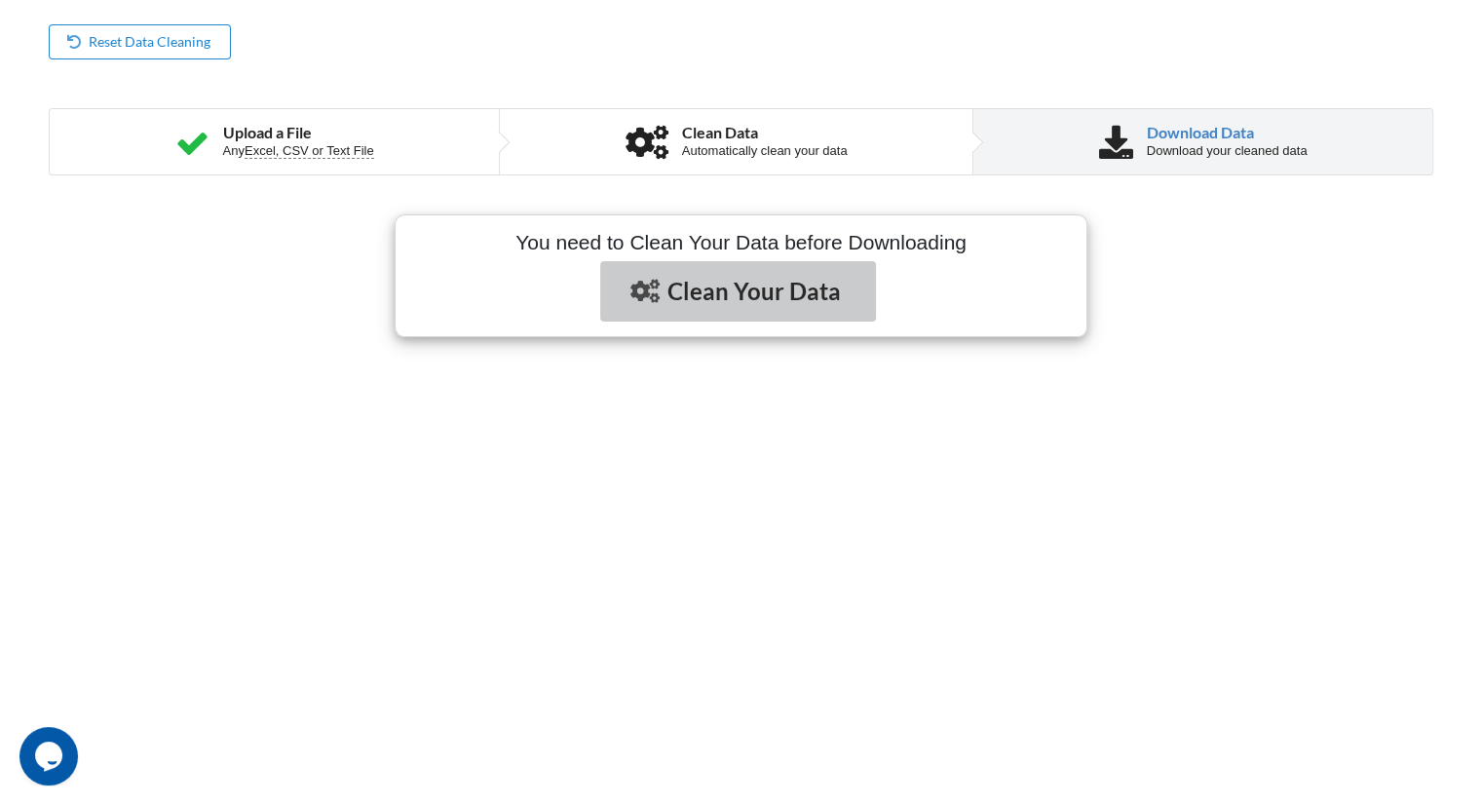
click at [792, 274] on button "Clean Your Data" at bounding box center [738, 291] width 276 height 60
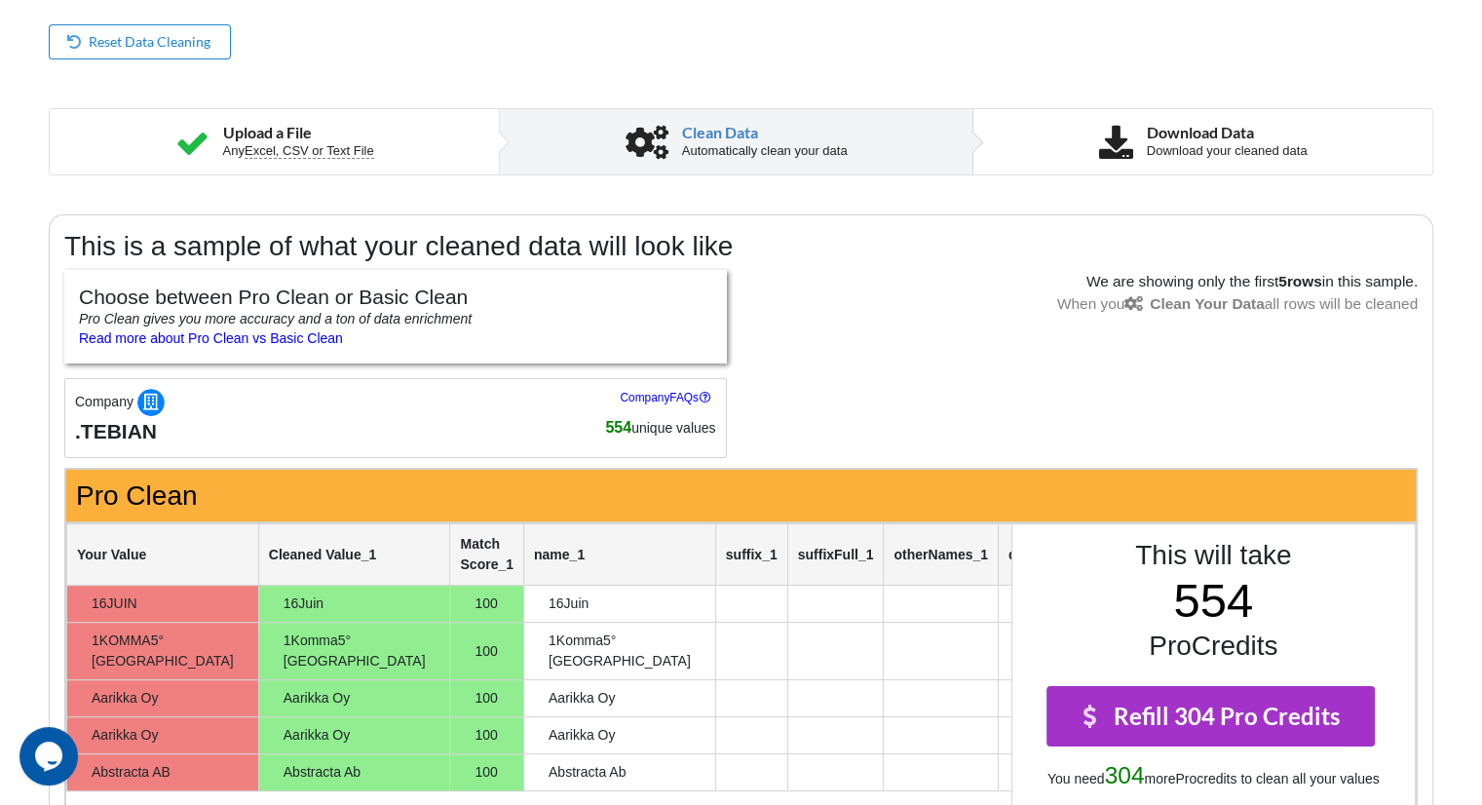
scroll to position [0, 0]
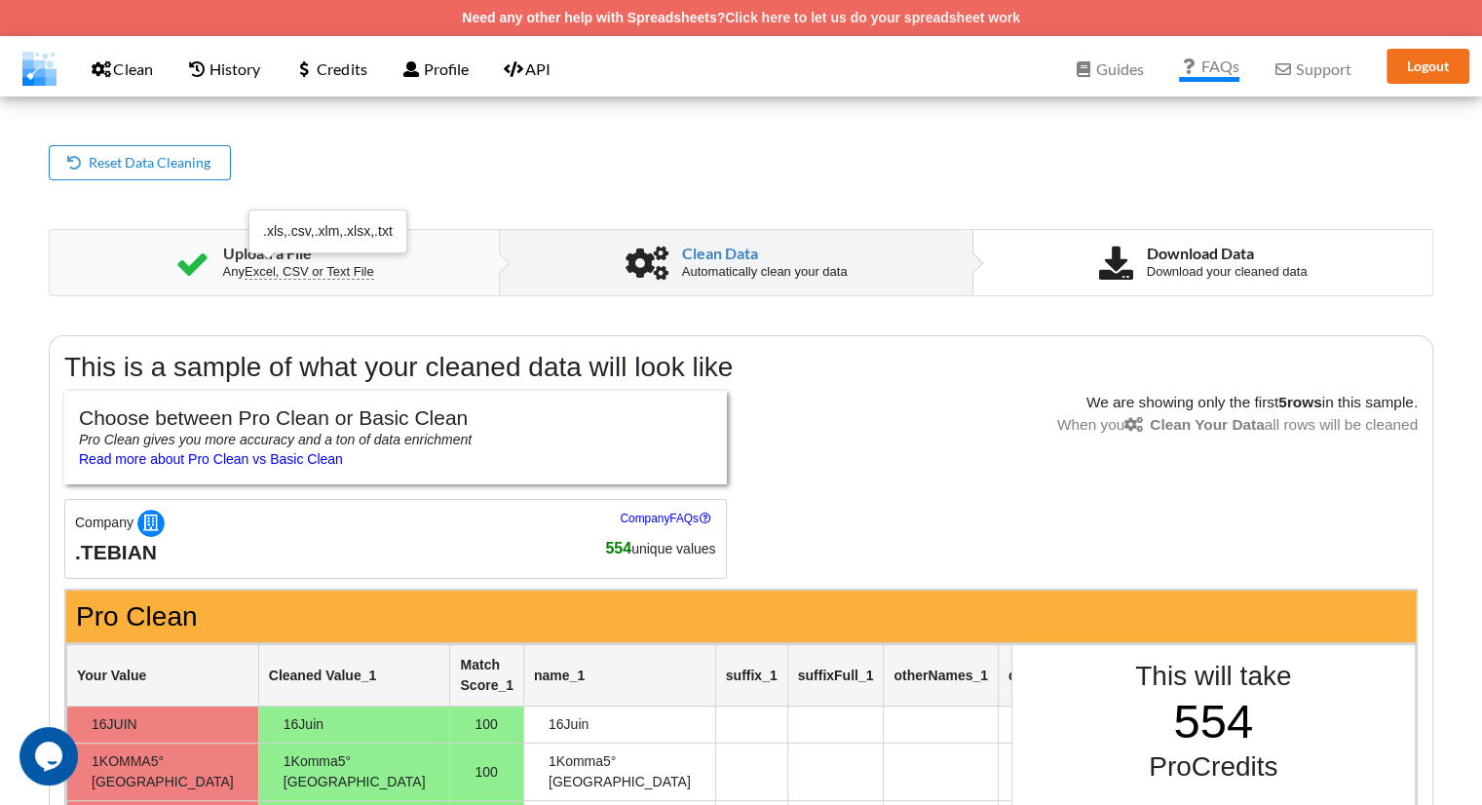
click at [277, 274] on span "Excel, CSV or Text File" at bounding box center [310, 272] width 130 height 16
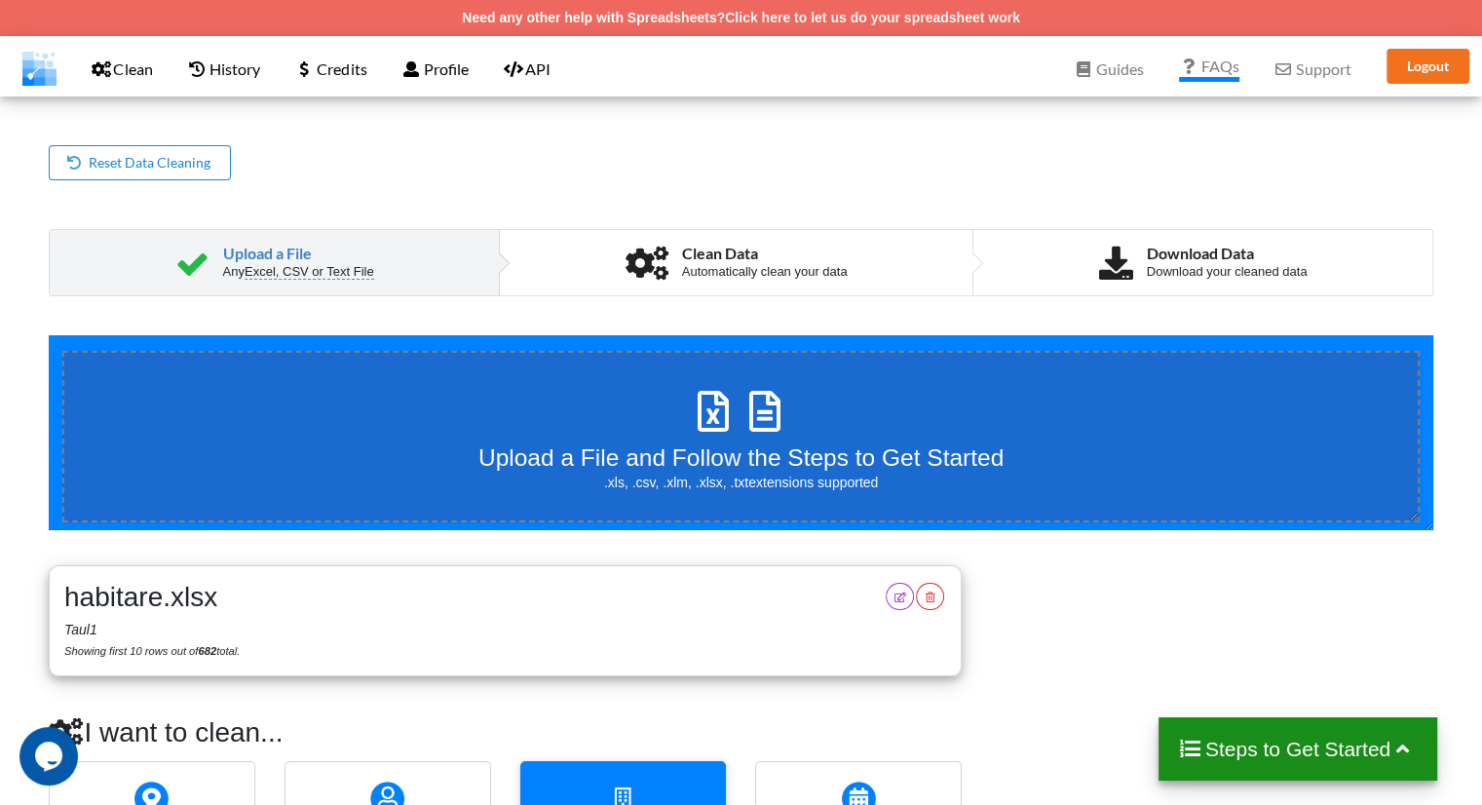
click at [189, 180] on div "Upload a File Any Excel, CSV or Text File Clean Data Automatically clean your d…" at bounding box center [741, 238] width 1385 height 116
click at [187, 177] on button "Reset Data Cleaning" at bounding box center [140, 162] width 182 height 35
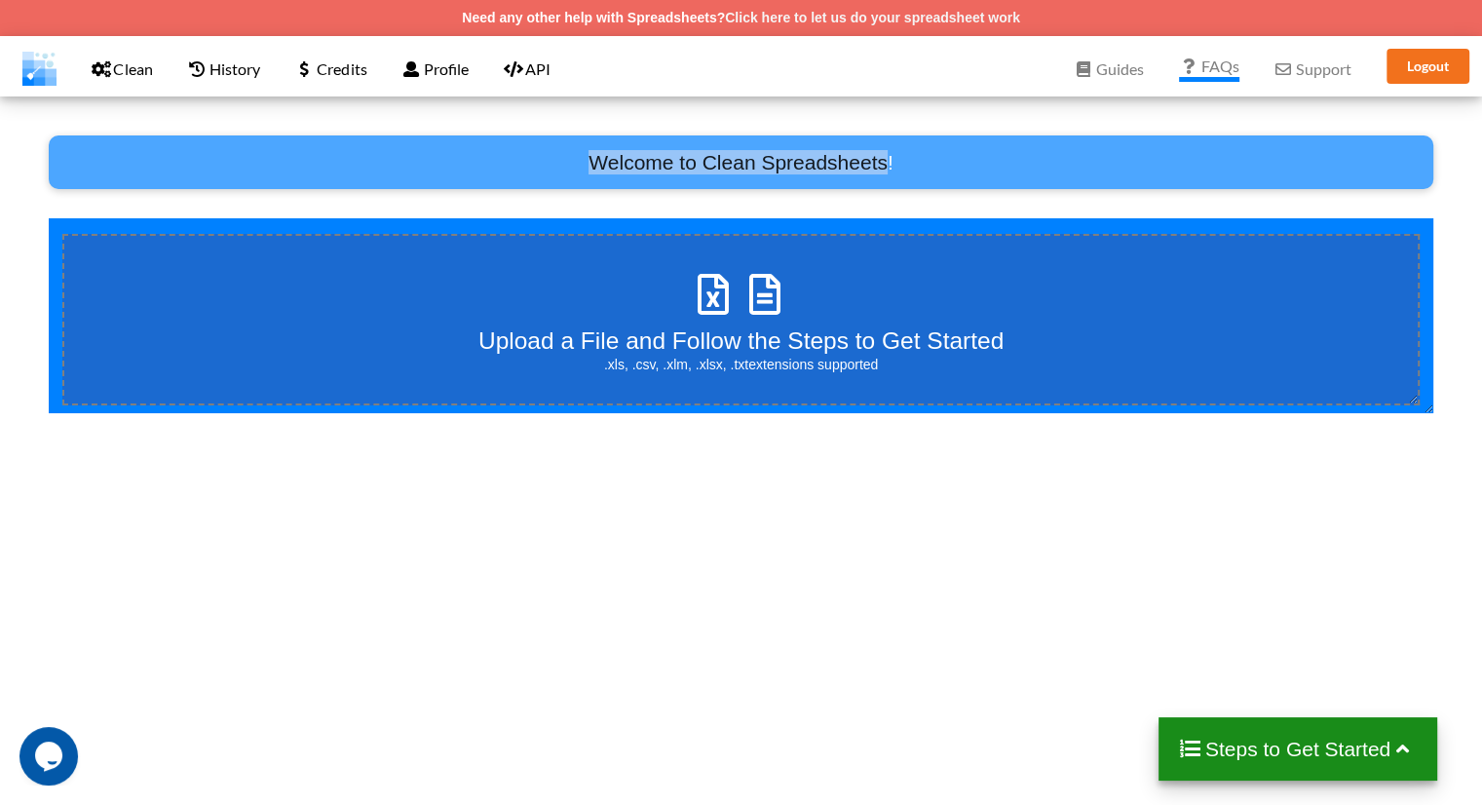
drag, startPoint x: 187, startPoint y: 177, endPoint x: 817, endPoint y: 180, distance: 629.6
click at [817, 180] on div "Welcome to Clean Spreadsheets!" at bounding box center [741, 162] width 1385 height 54
click at [824, 334] on h3 "Upload a File and Follow the Steps to Get Started" at bounding box center [741, 341] width 525 height 28
click at [49, 218] on input "Upload a File and Follow the Steps to Get Started .xls, .csv, .xlm, .xlsx, .txt…" at bounding box center [49, 218] width 0 height 0
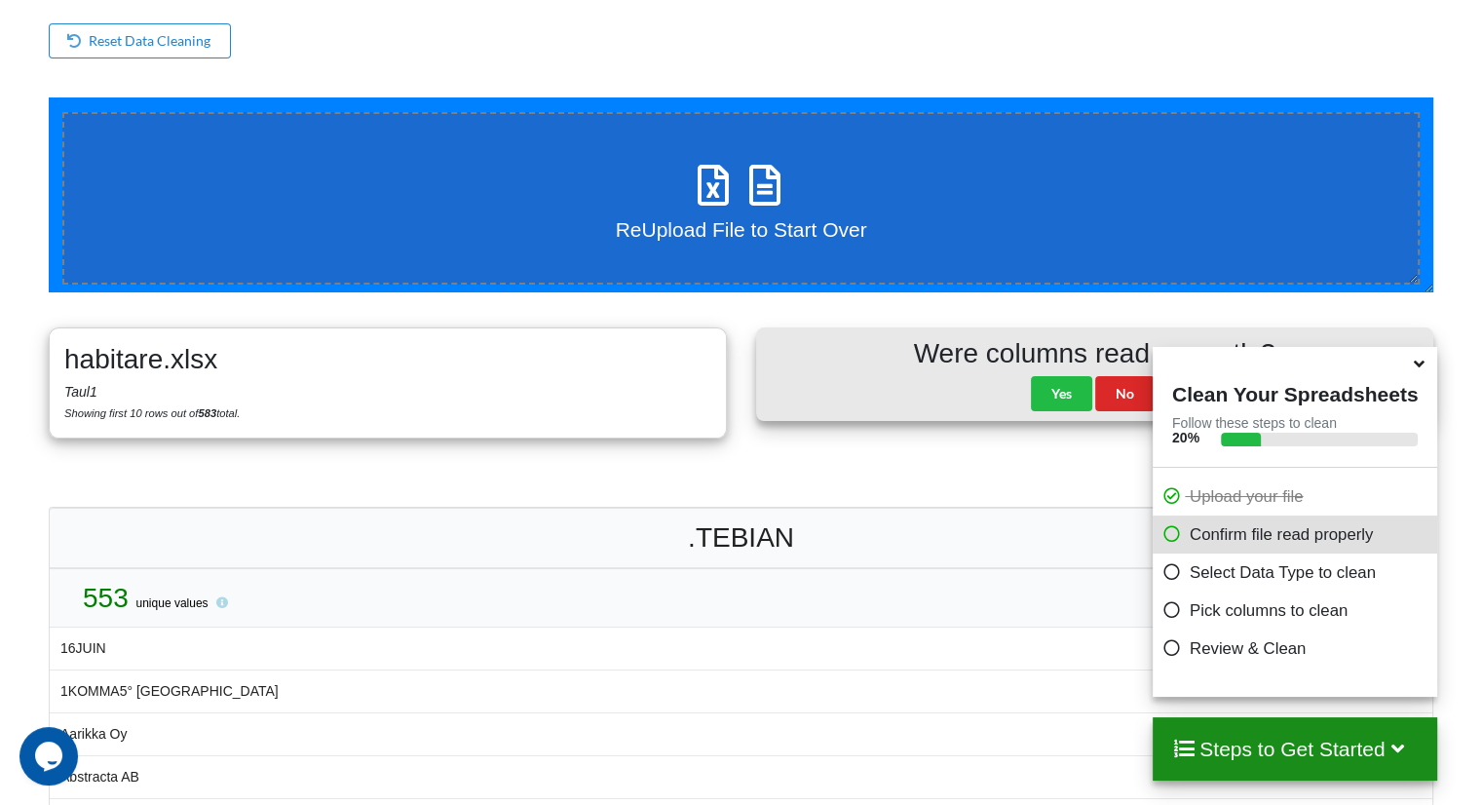
scroll to position [121, 0]
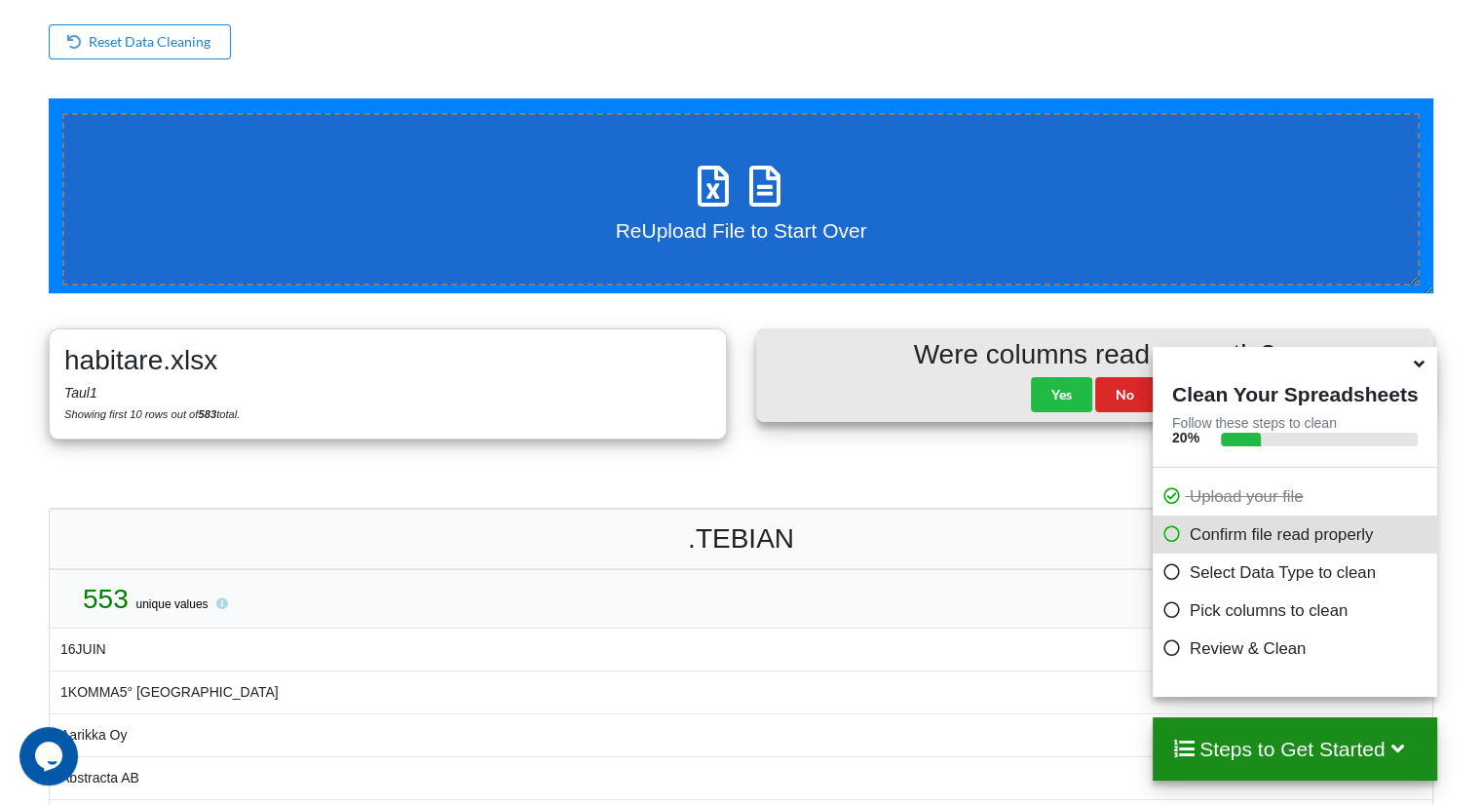
click at [679, 239] on h4 "ReUpload File to Start Over" at bounding box center [741, 230] width 251 height 24
click at [49, 98] on input "ReUpload File to Start Over" at bounding box center [49, 98] width 0 height 0
type input "C:\fakepath\habitare2.xlsx"
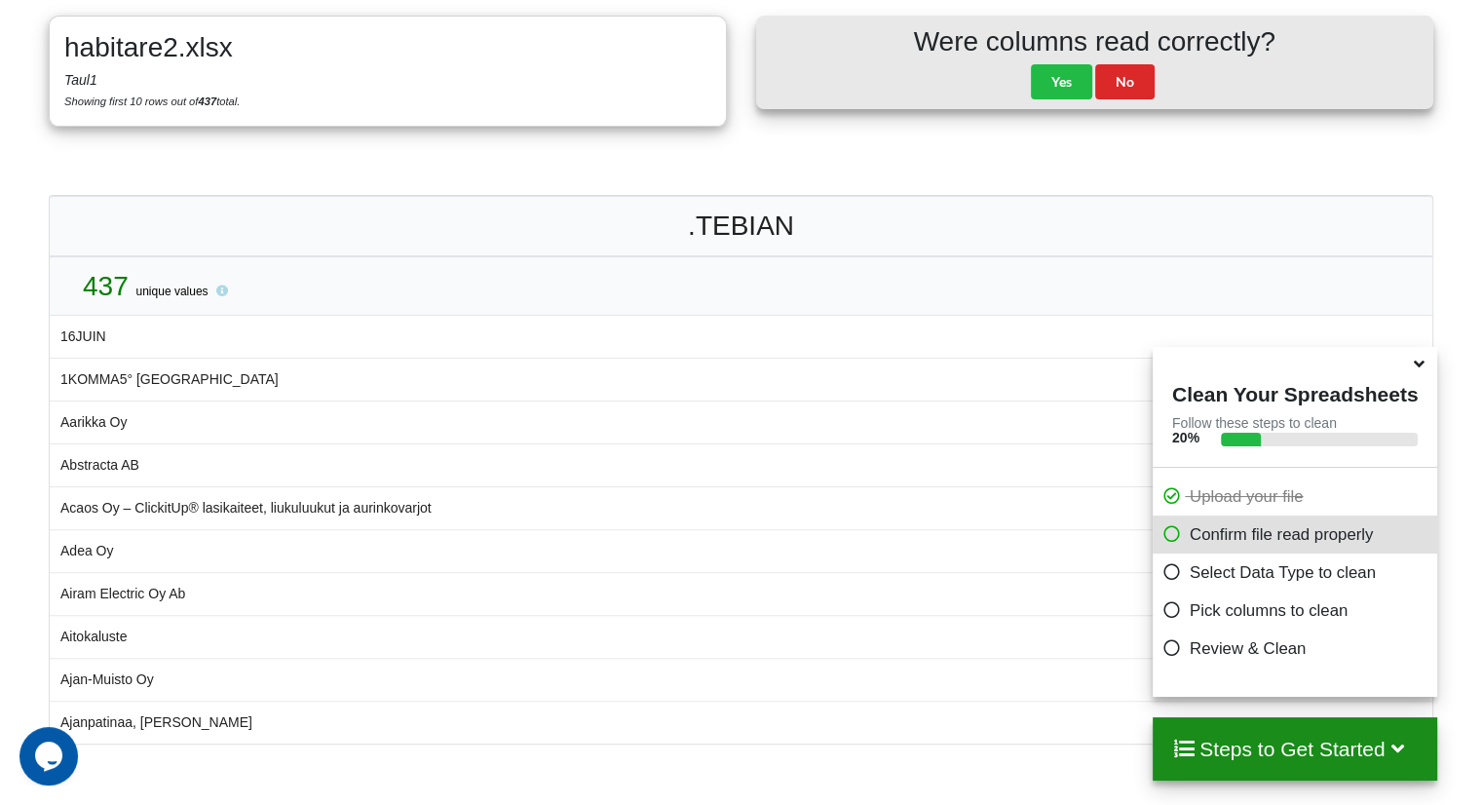
scroll to position [448, 0]
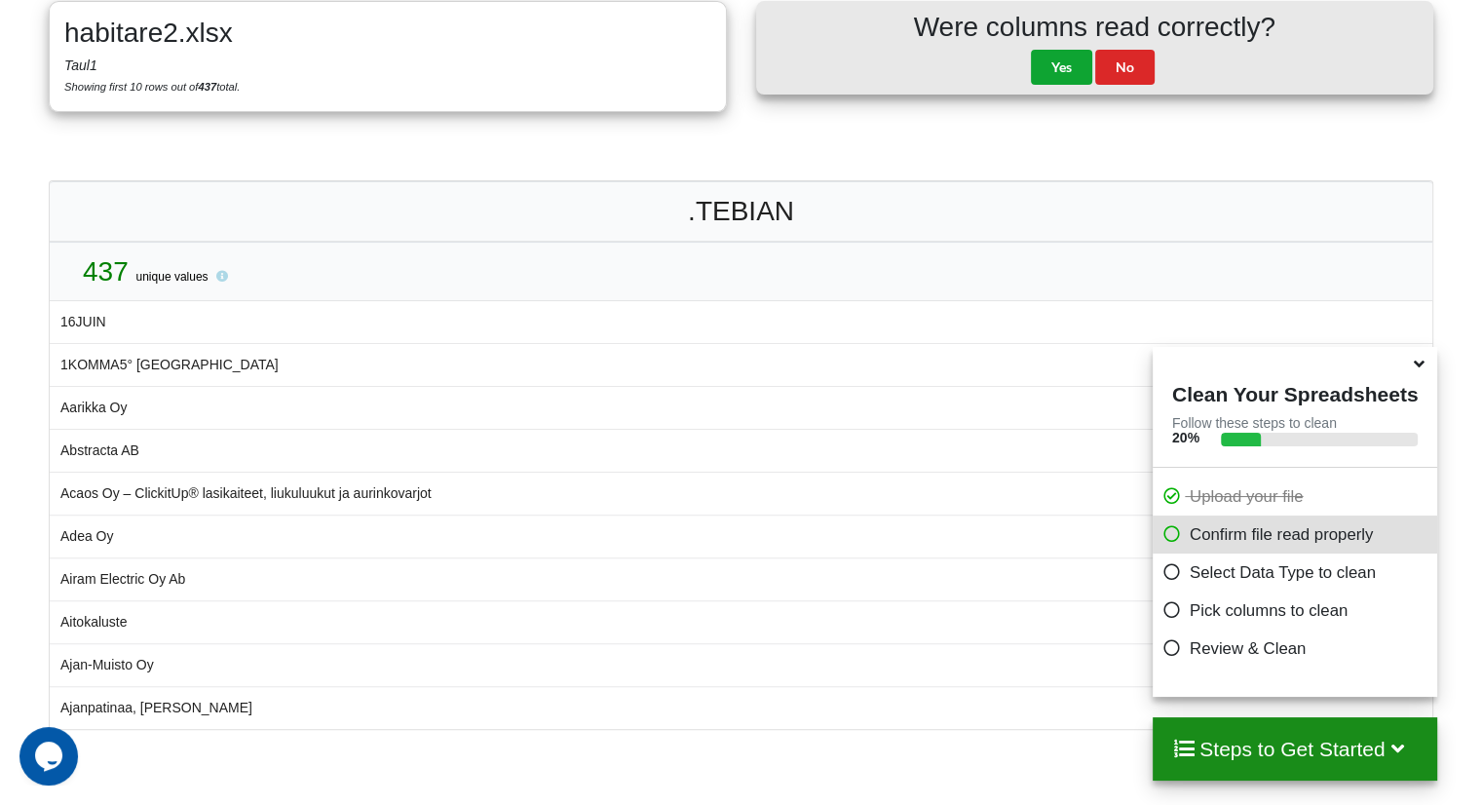
click at [1053, 63] on button "Yes" at bounding box center [1061, 67] width 61 height 35
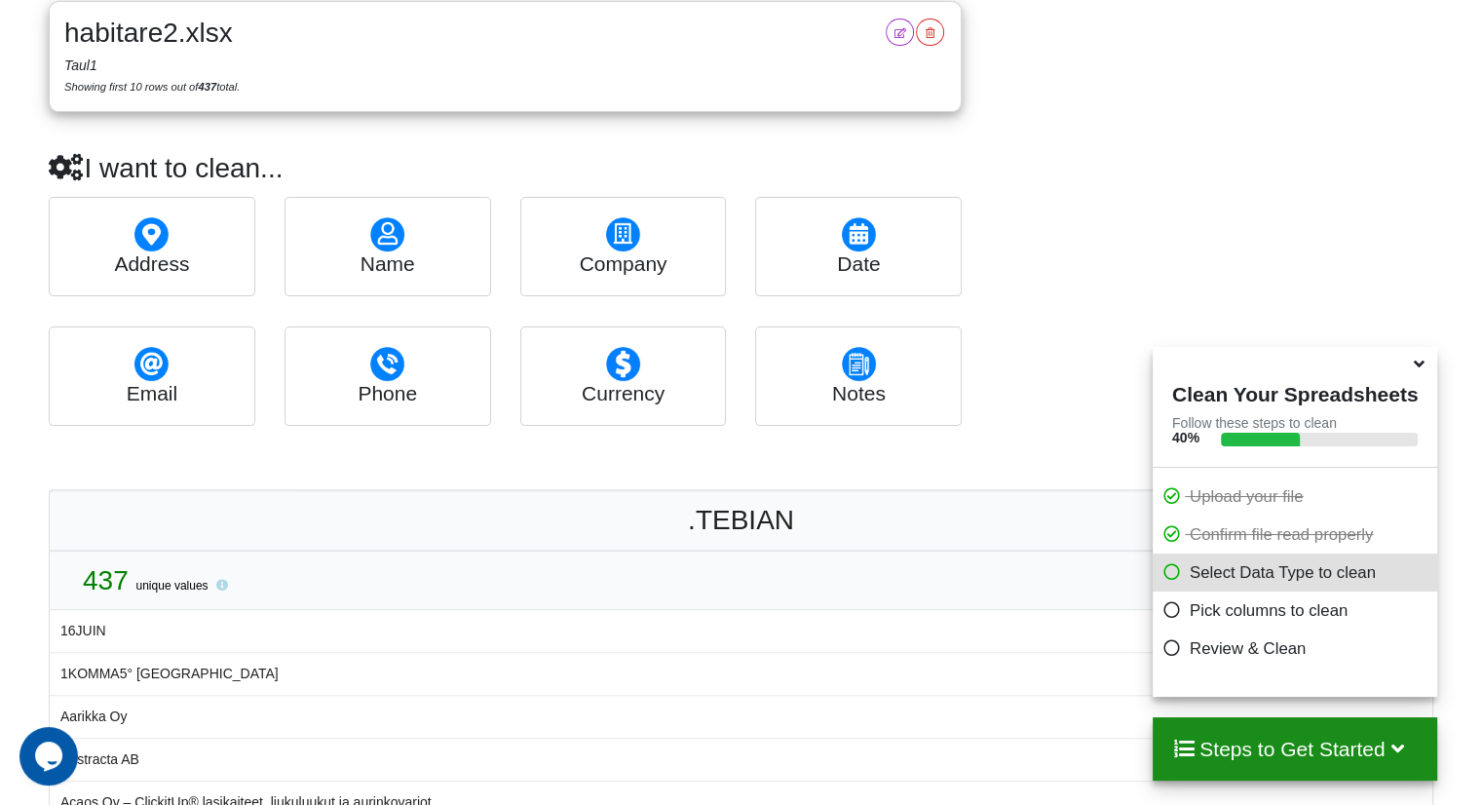
click at [597, 242] on div "company" at bounding box center [623, 246] width 207 height 99
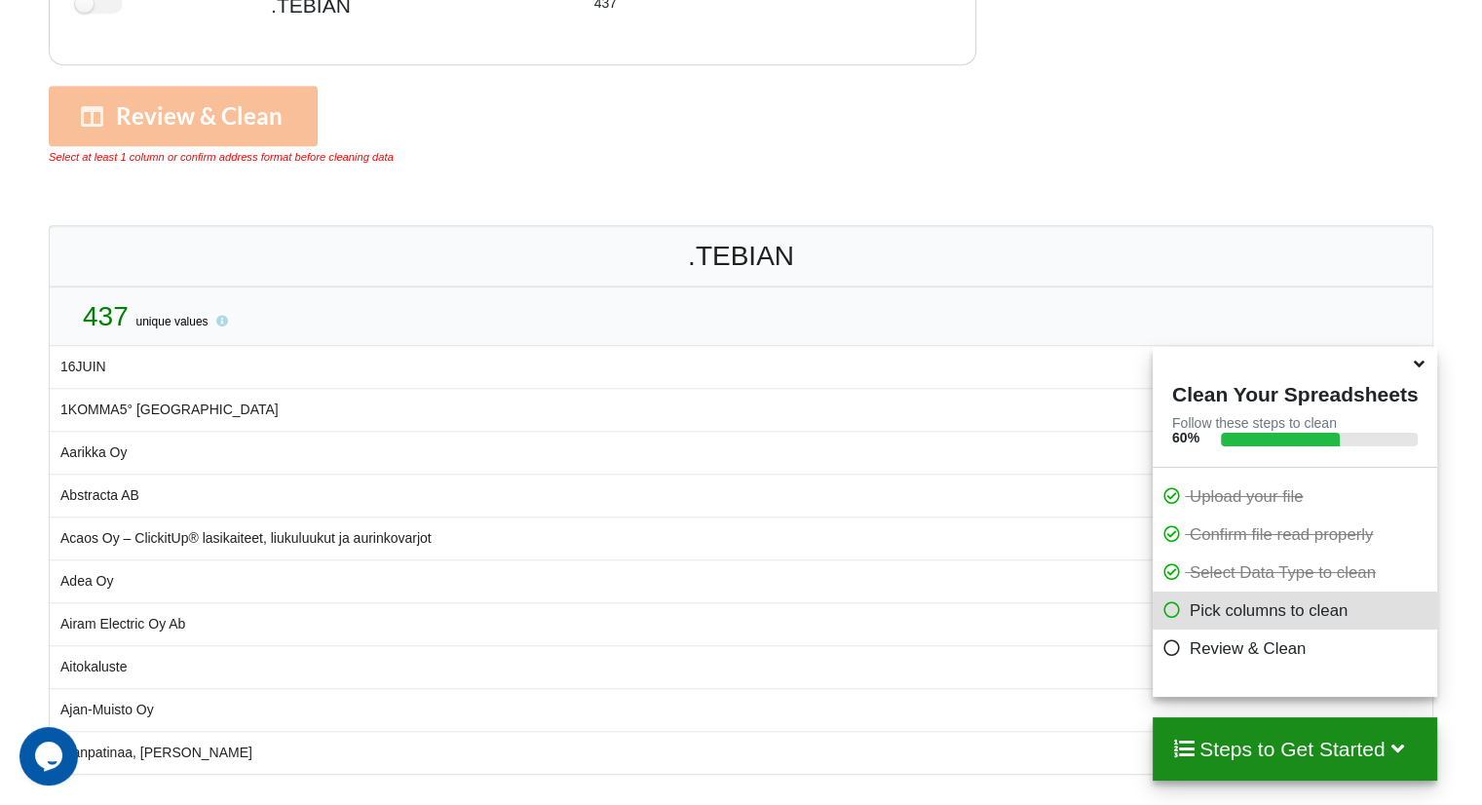
scroll to position [866, 0]
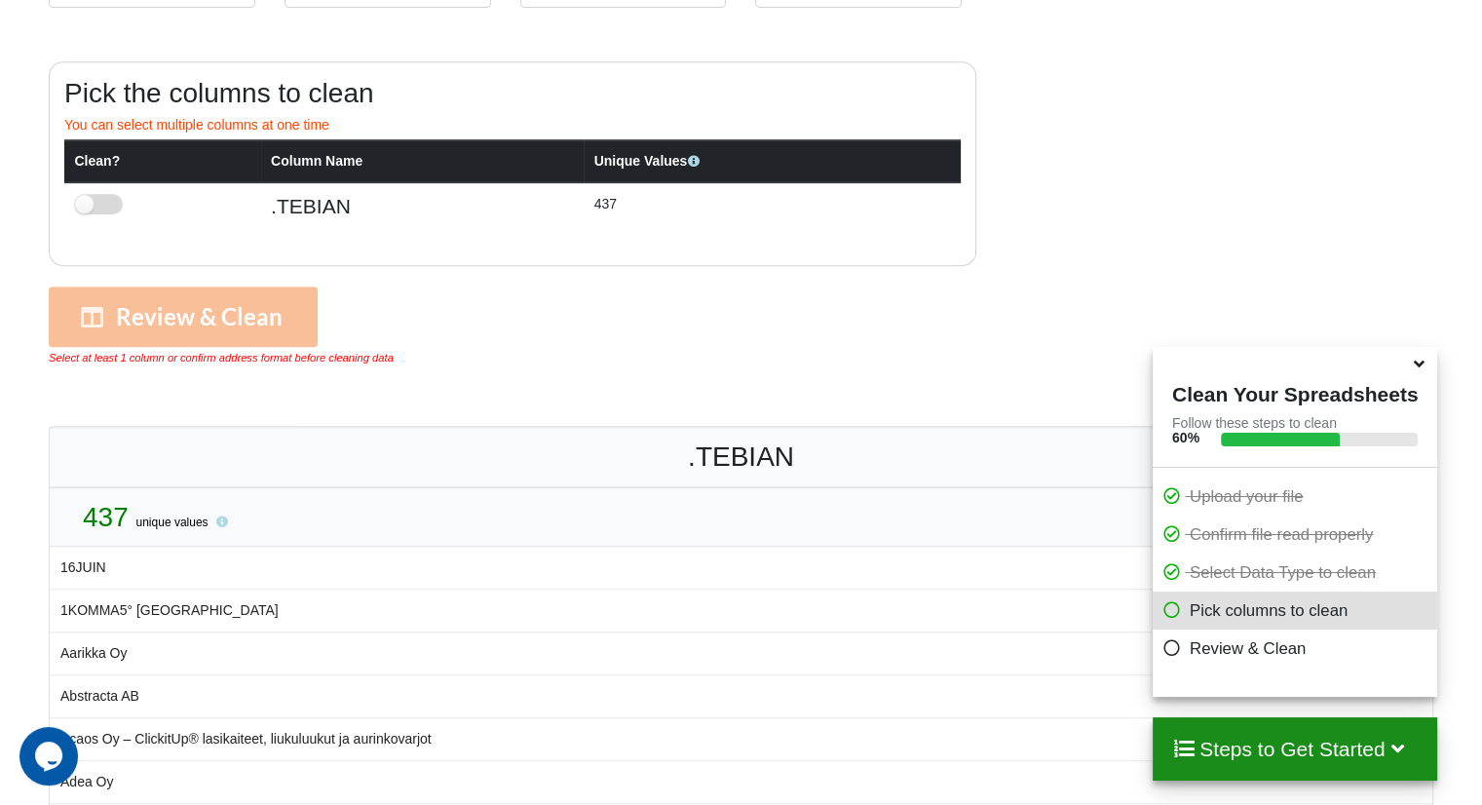
click at [104, 202] on label at bounding box center [99, 204] width 48 height 20
checkbox input "true"
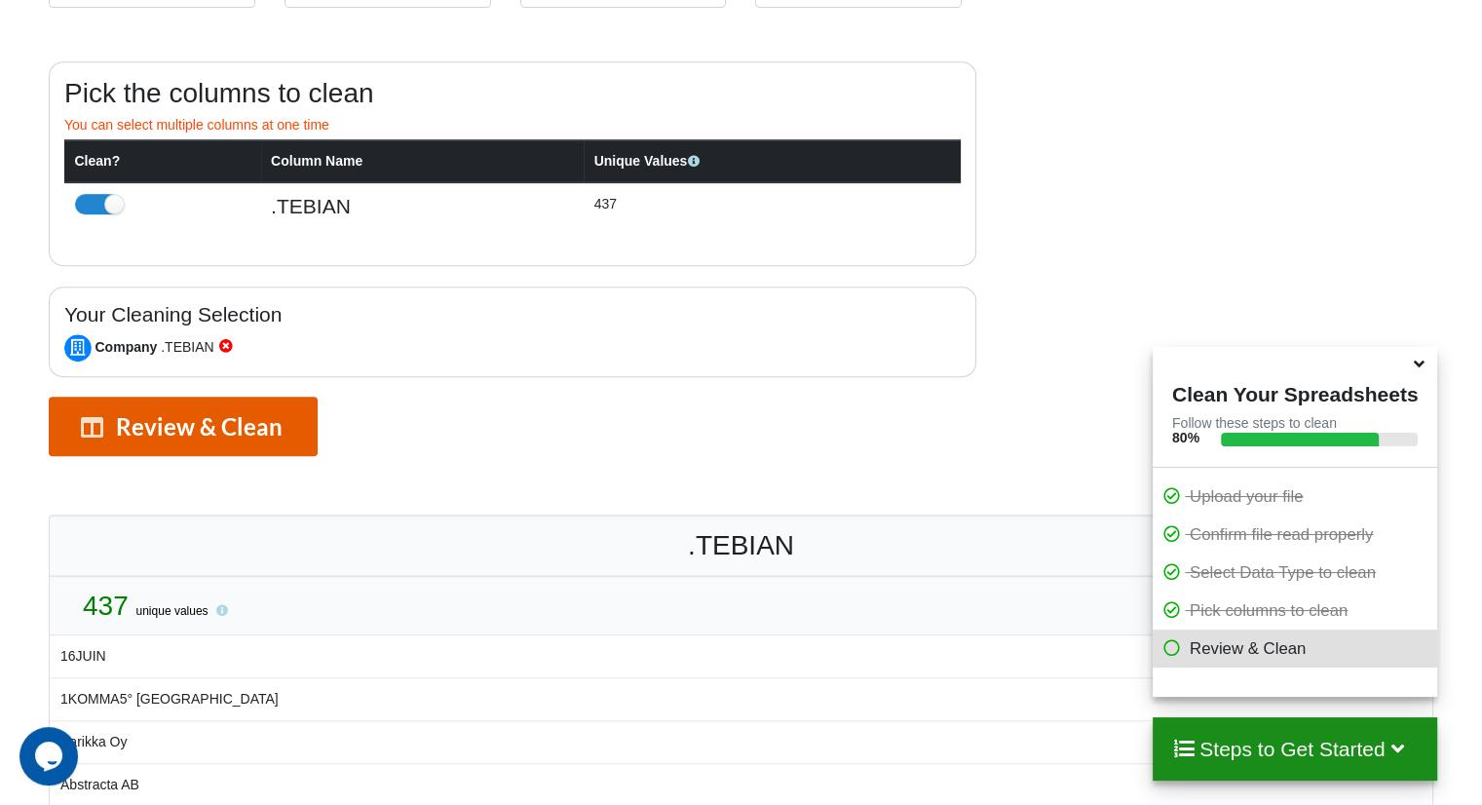
click at [205, 430] on button "Review & Clean" at bounding box center [183, 427] width 269 height 60
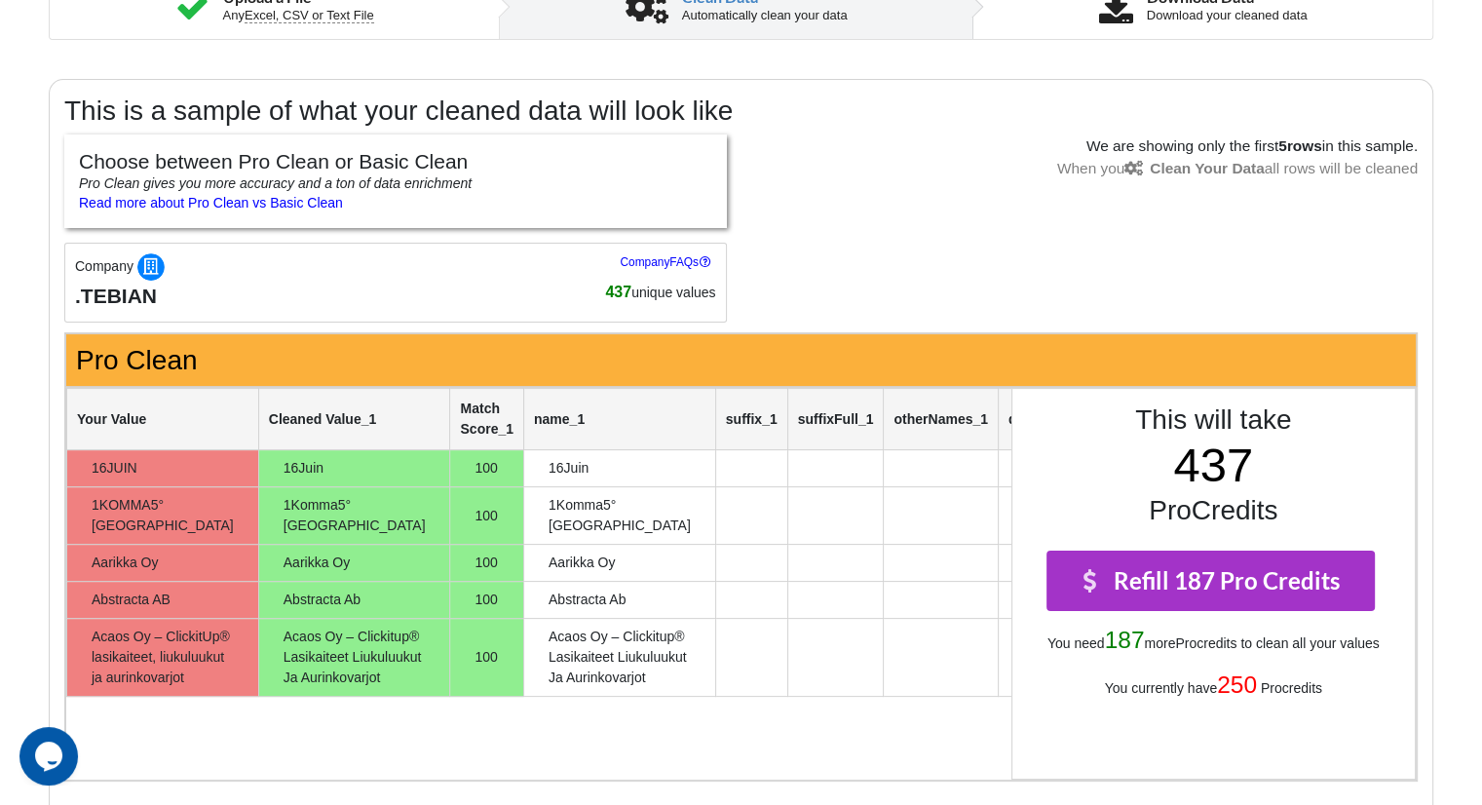
scroll to position [0, 0]
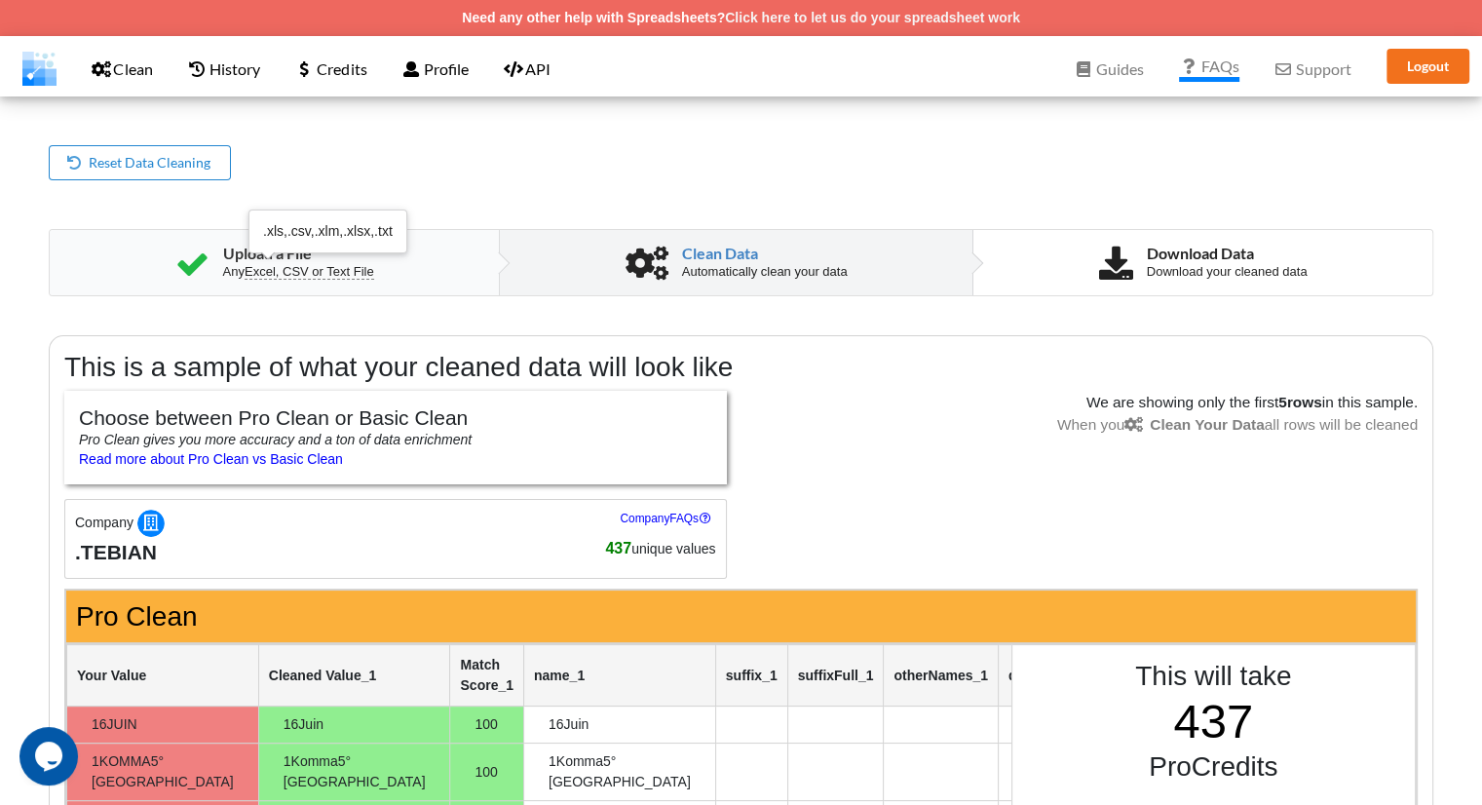
click at [356, 276] on span "Excel, CSV or Text File" at bounding box center [310, 272] width 130 height 16
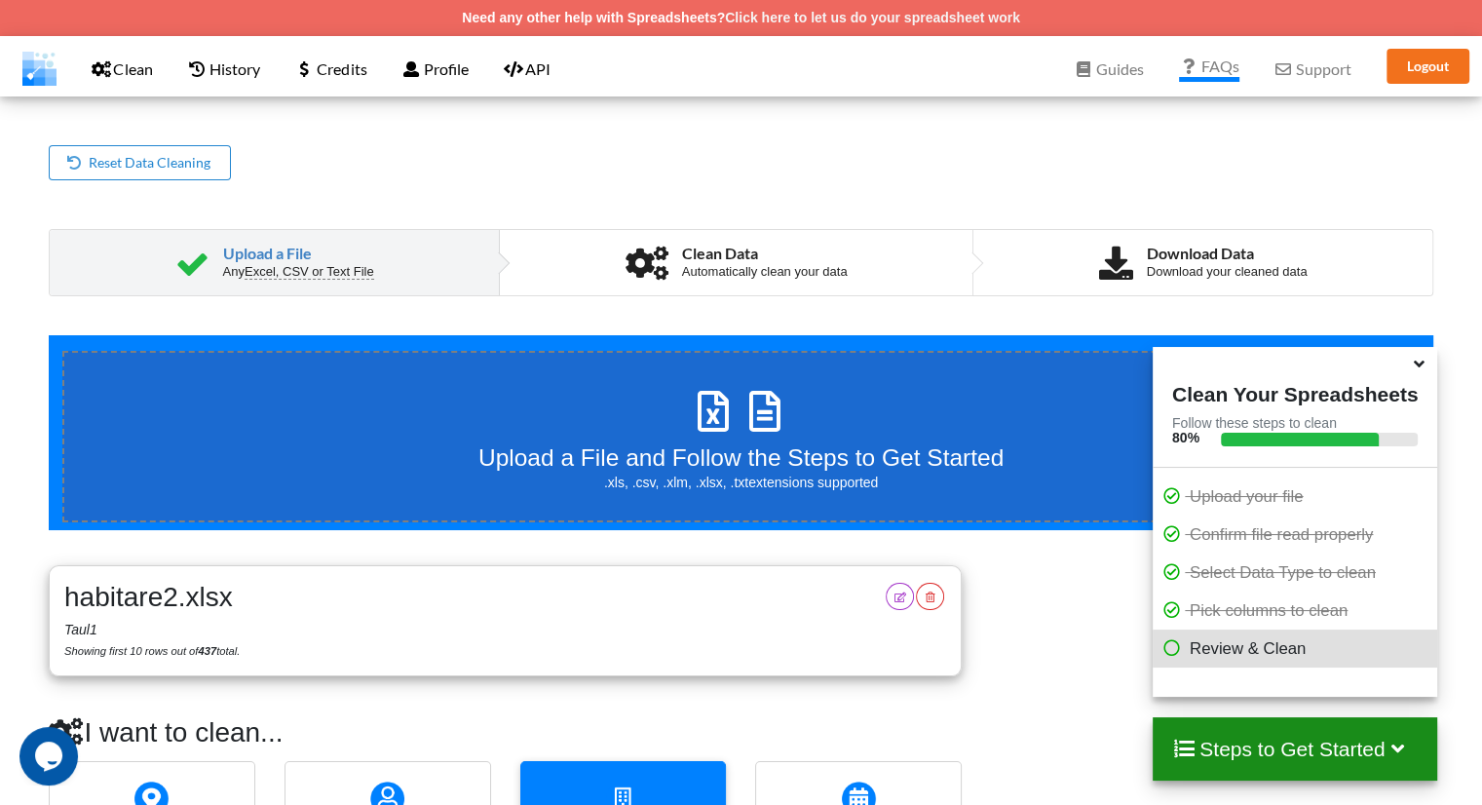
click at [626, 453] on h3 "Upload a File and Follow the Steps to Get Started" at bounding box center [741, 457] width 525 height 28
click at [49, 335] on input "Upload a File and Follow the Steps to Get Started .xls, .csv, .xlm, .xlsx, .txt…" at bounding box center [49, 335] width 0 height 0
type input "C:\fakepath\habitare3.xlsx"
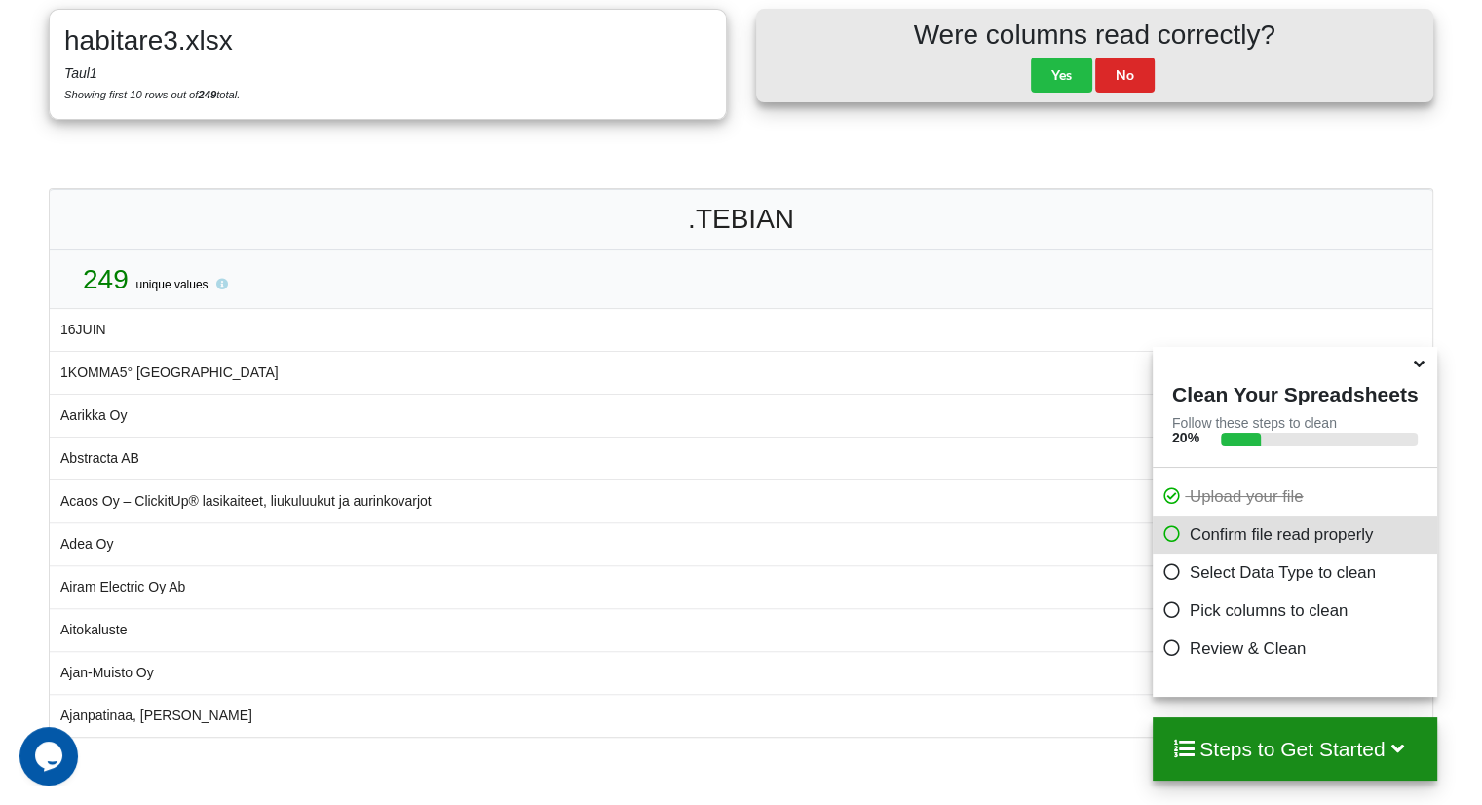
scroll to position [448, 0]
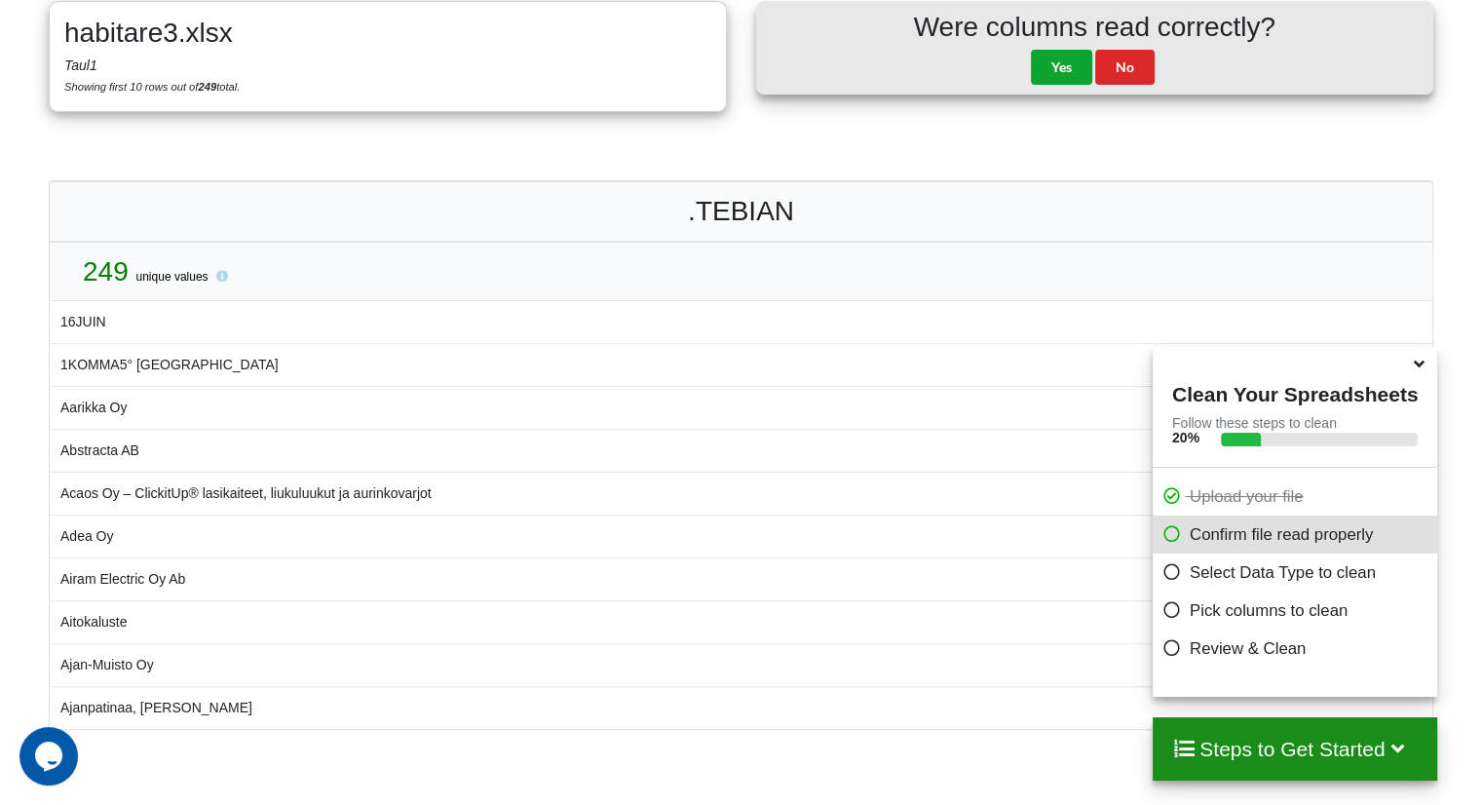
click at [1074, 79] on button "Yes" at bounding box center [1061, 67] width 61 height 35
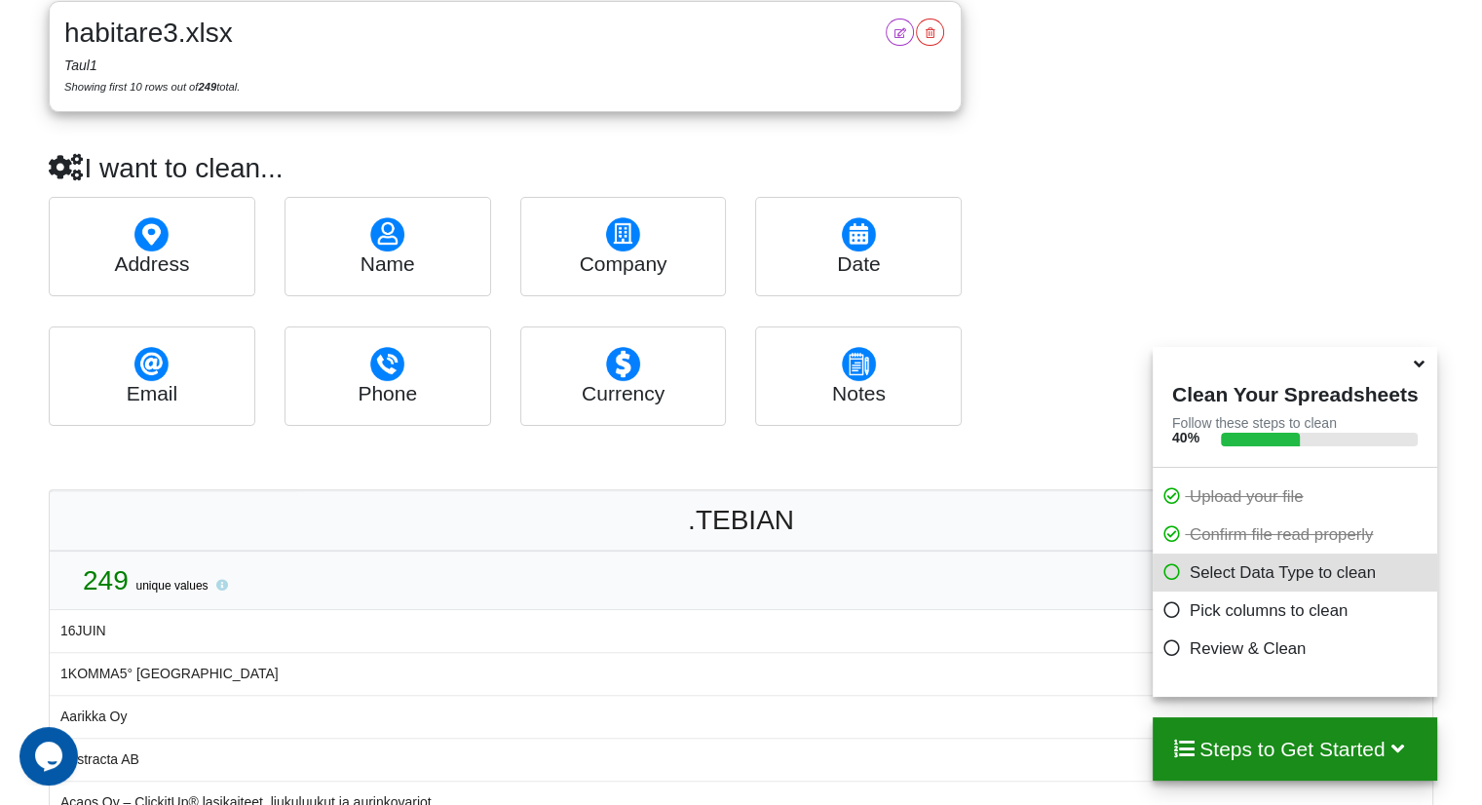
click at [596, 239] on div "company" at bounding box center [623, 246] width 207 height 99
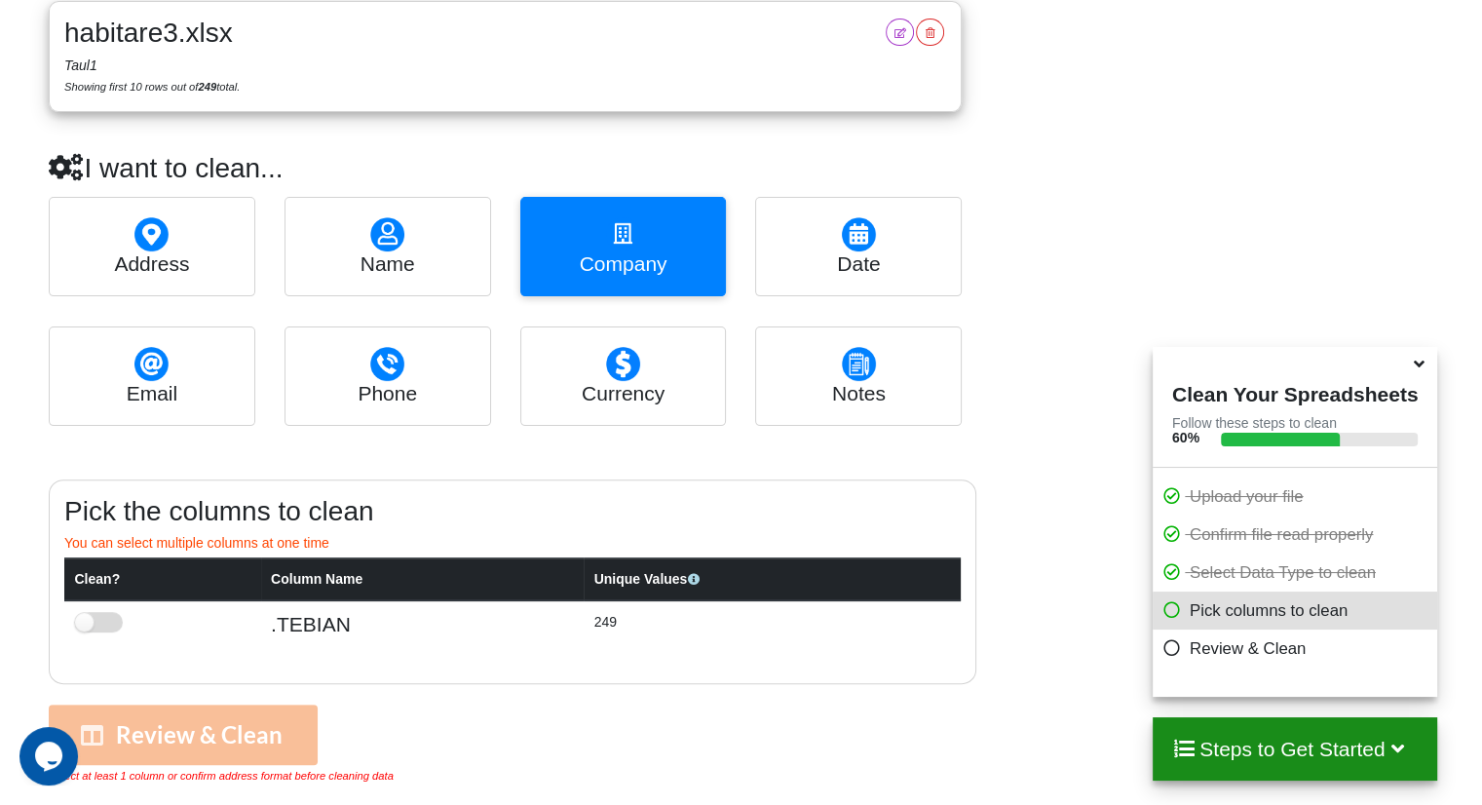
click at [87, 625] on label at bounding box center [99, 622] width 48 height 20
checkbox input "true"
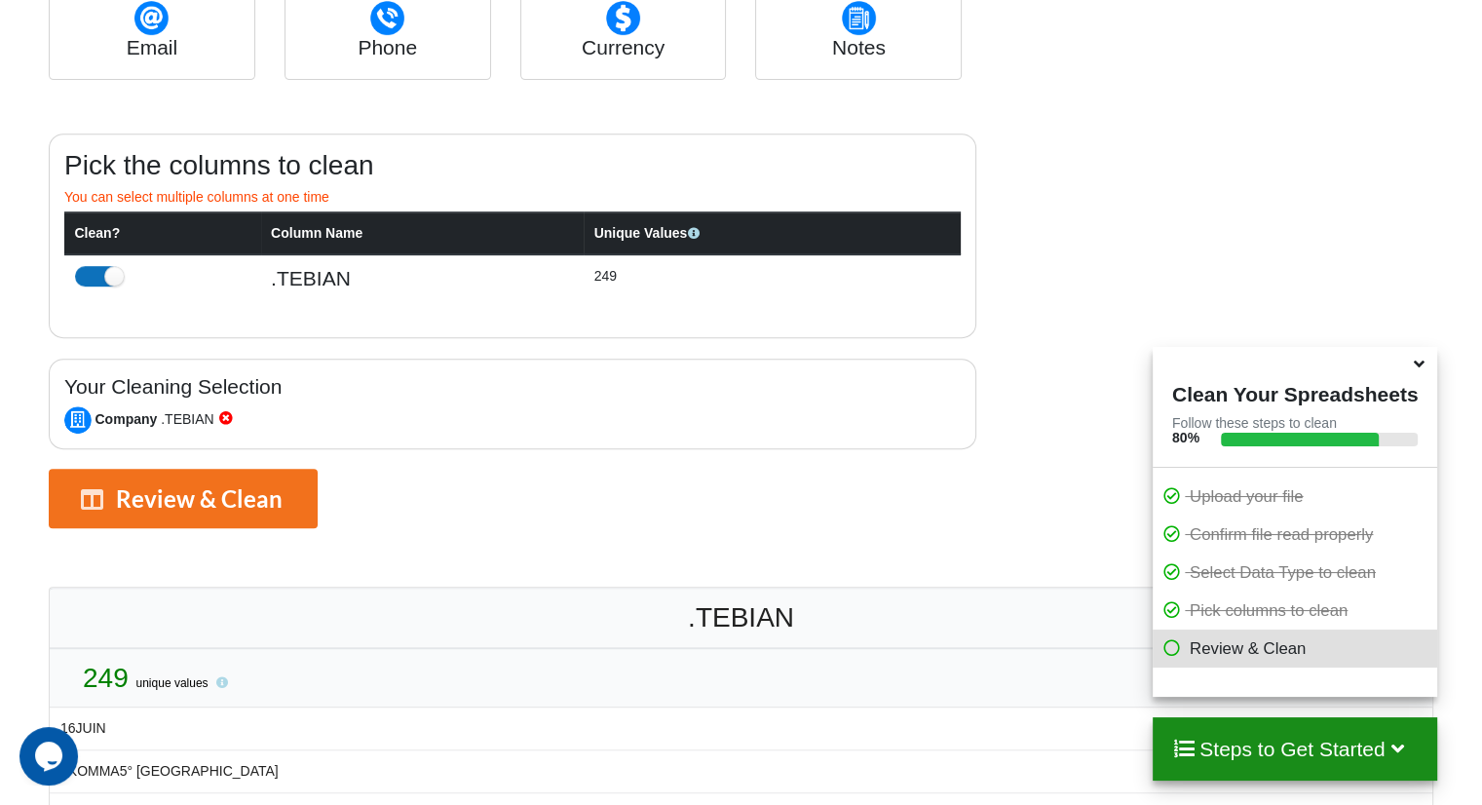
scroll to position [795, 0]
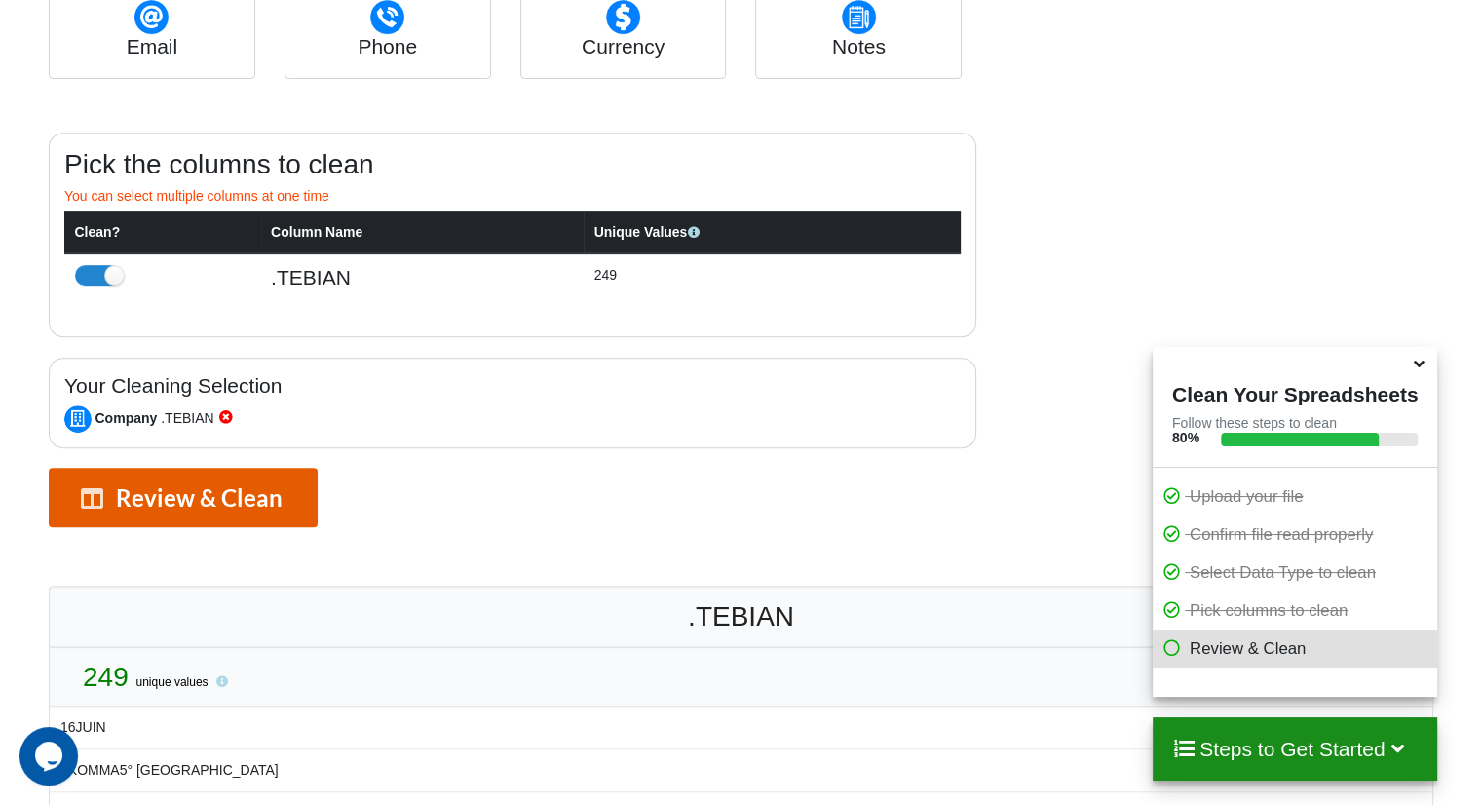
click at [246, 488] on button "Review & Clean" at bounding box center [183, 498] width 269 height 60
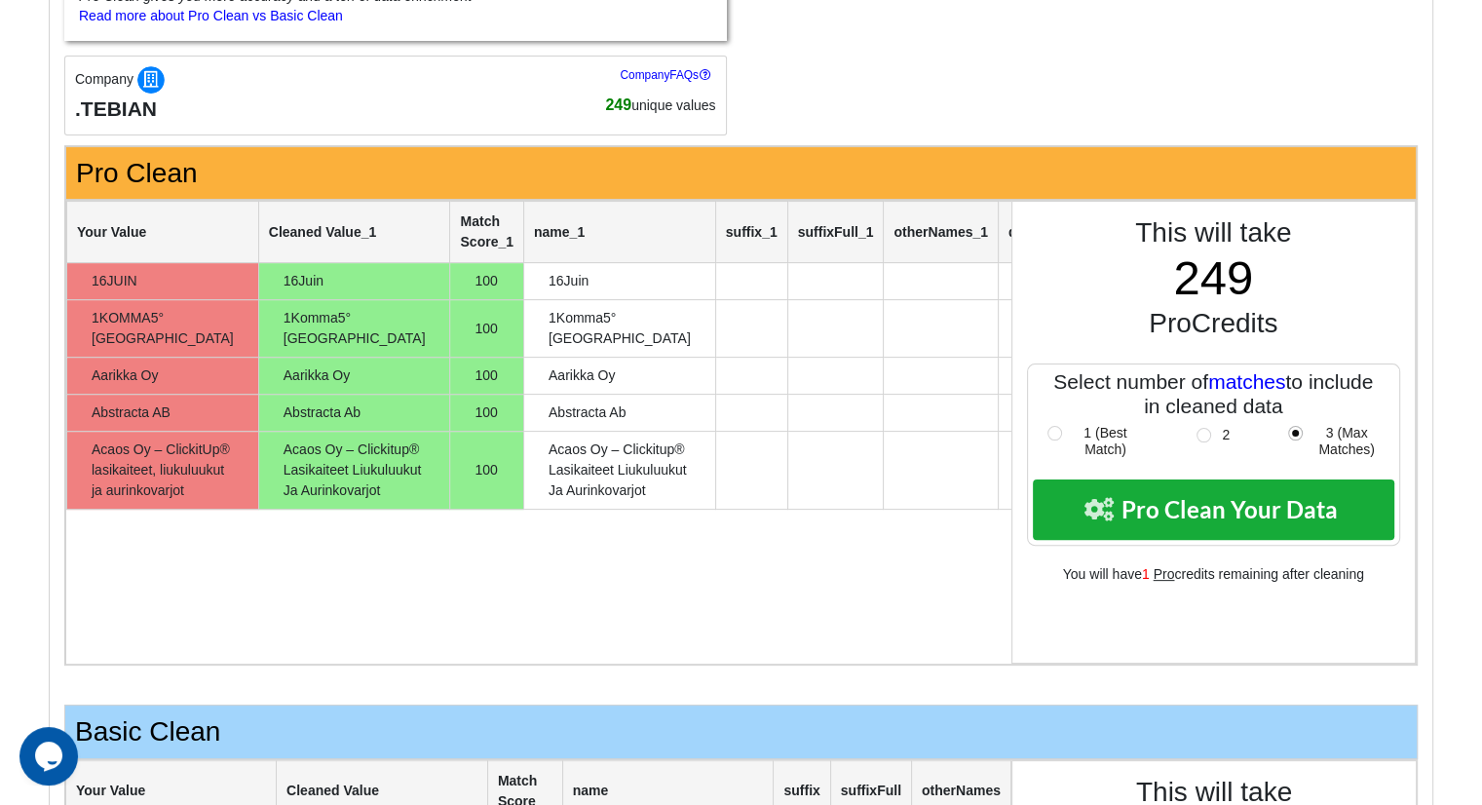
scroll to position [442, 0]
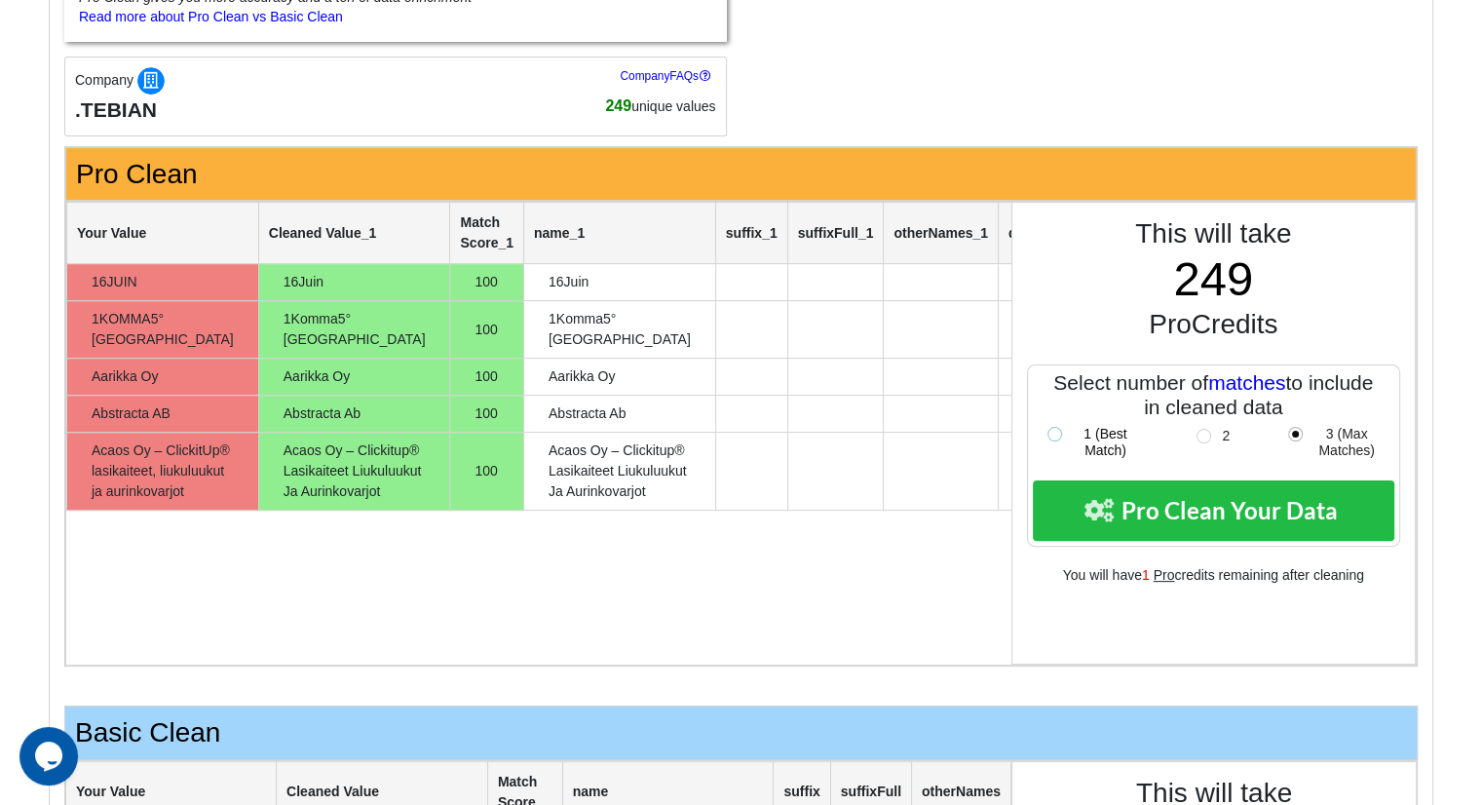
click at [1049, 432] on label "1 (Best Match)" at bounding box center [1094, 442] width 92 height 33
click at [1199, 436] on label "2" at bounding box center [1213, 436] width 33 height 17
radio input "false"
click at [1295, 434] on label "3 (Max Matches)" at bounding box center [1334, 442] width 92 height 33
radio input "false"
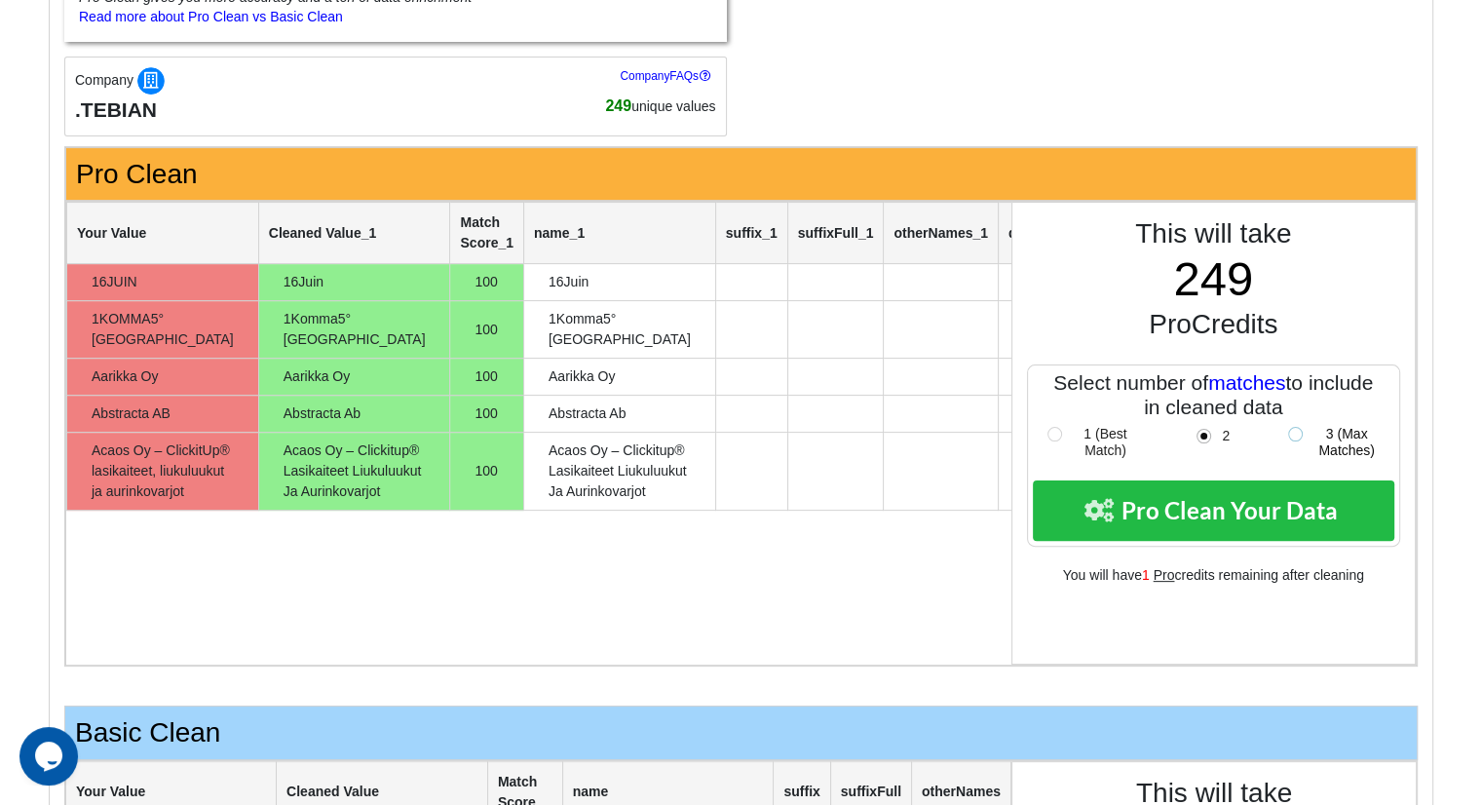
radio input "true"
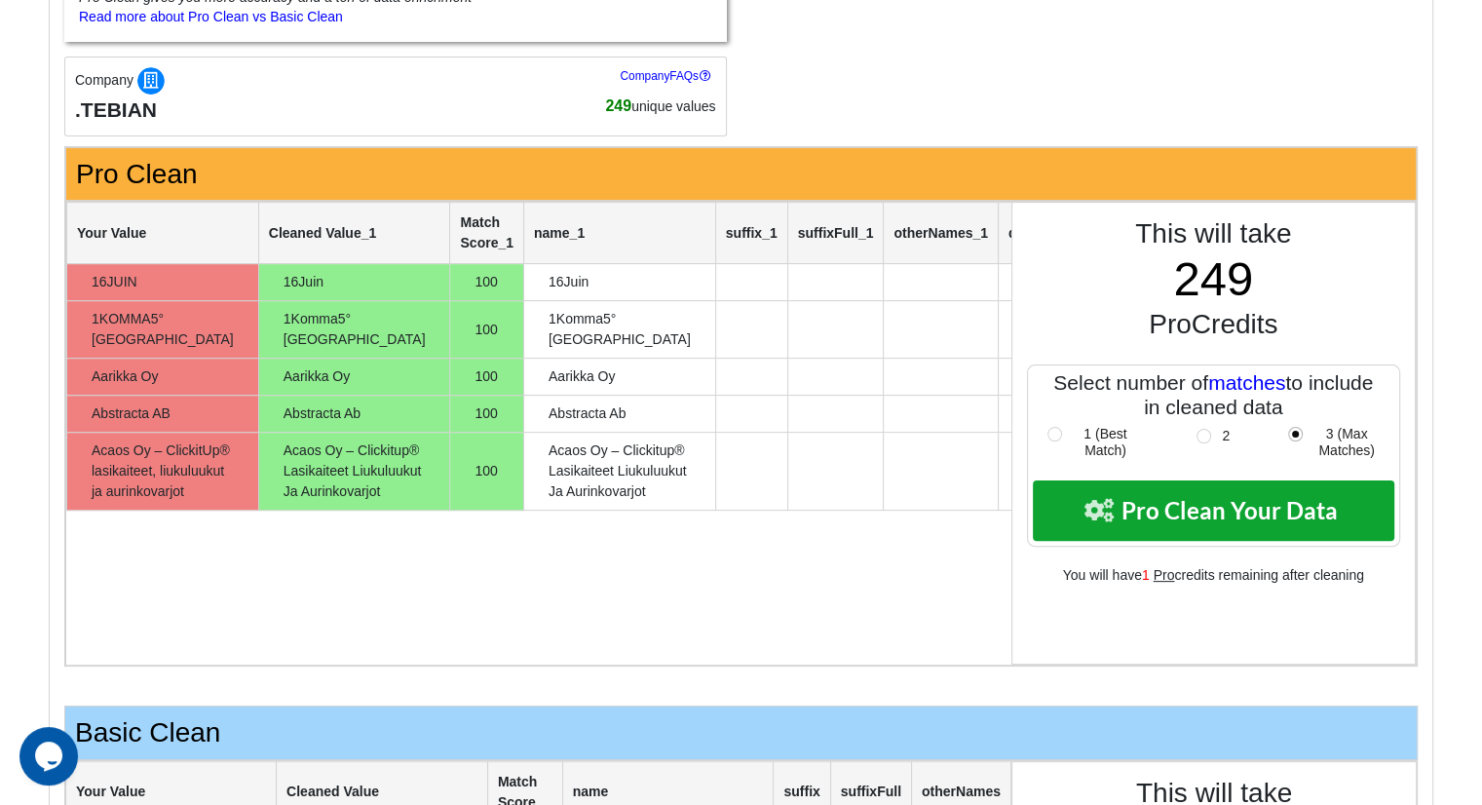
click at [1246, 515] on button "Pro Clean Your Data" at bounding box center [1214, 511] width 363 height 60
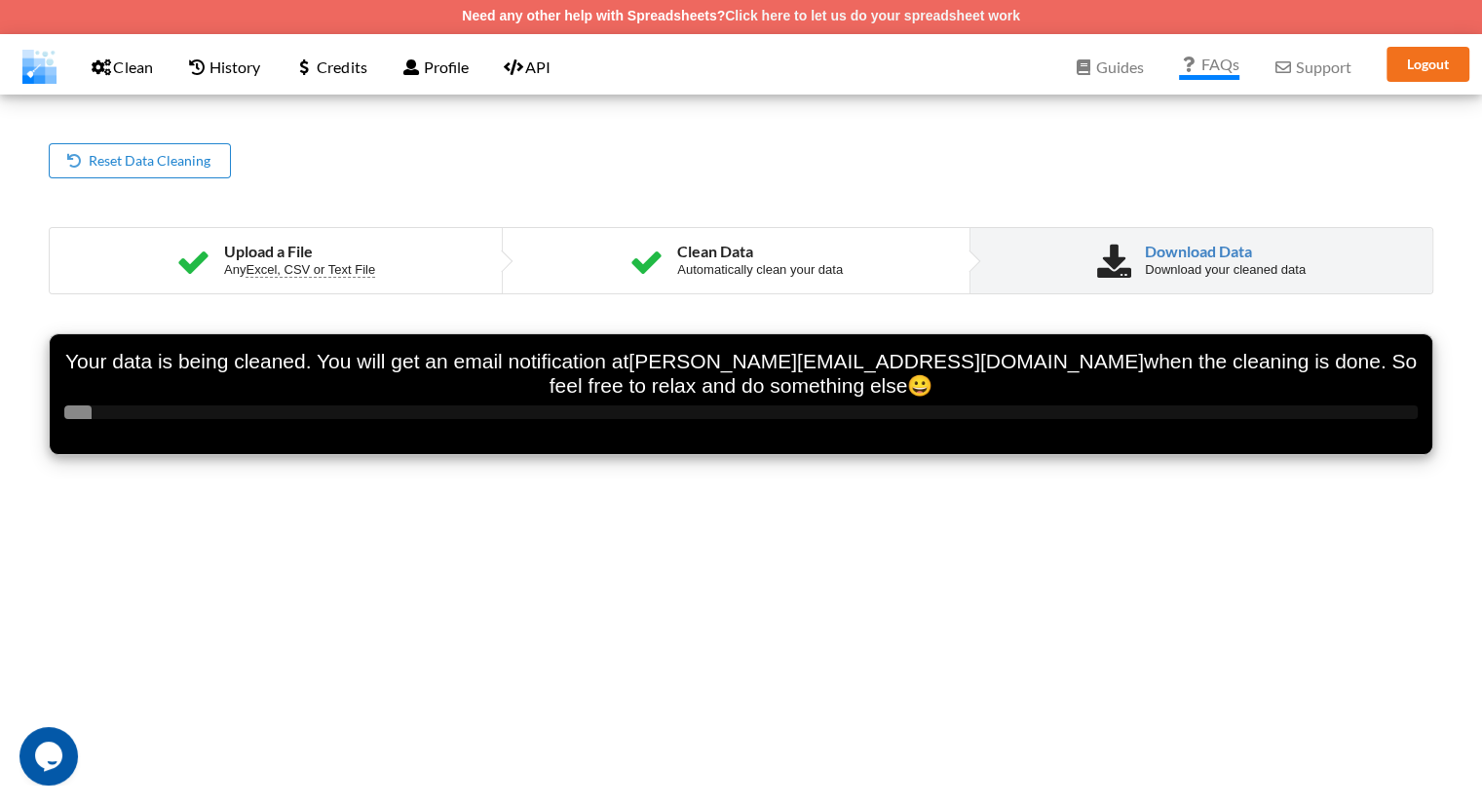
scroll to position [0, 0]
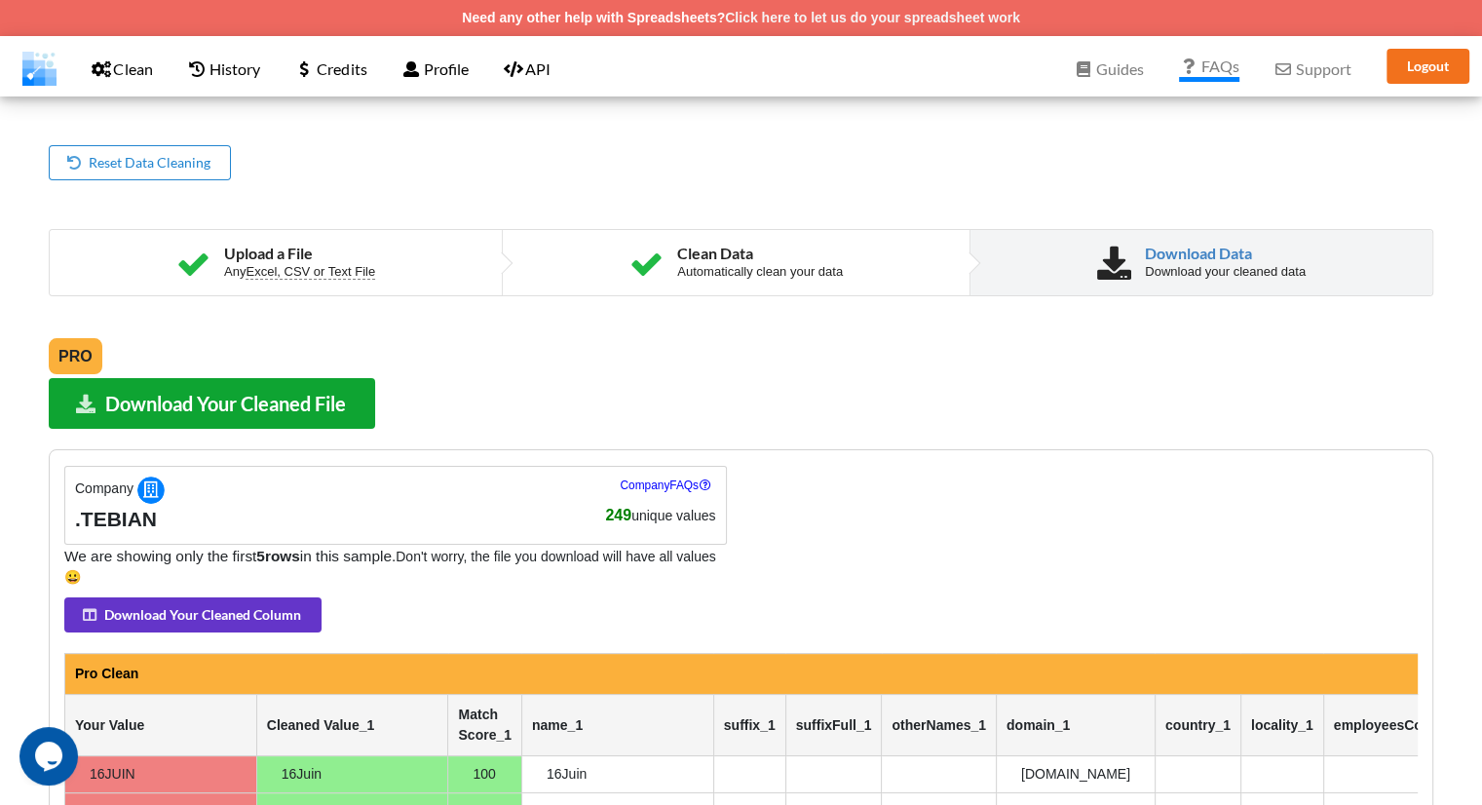
click at [304, 403] on button "Download Your Cleaned File" at bounding box center [212, 403] width 327 height 50
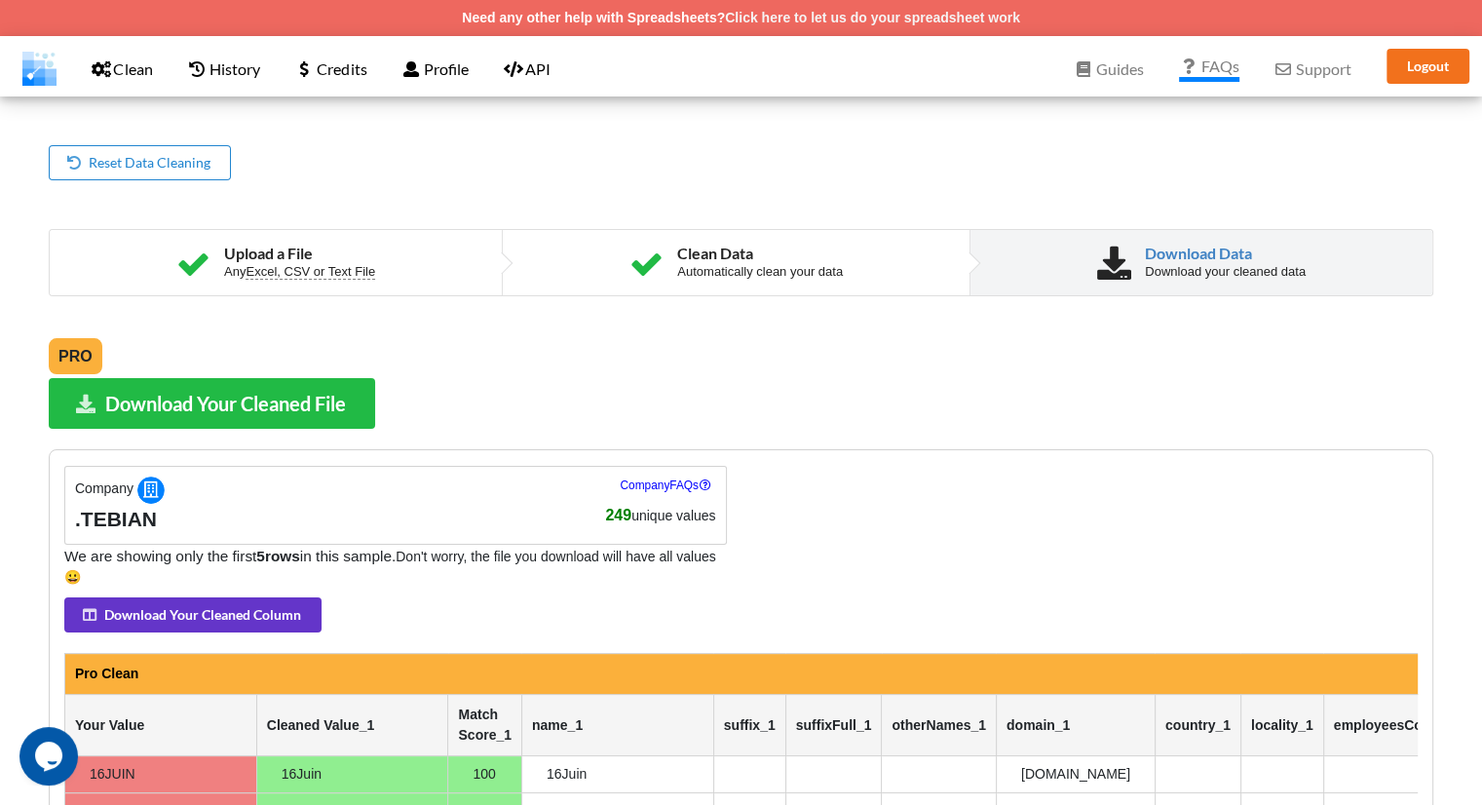
click at [808, 193] on div "Upload a File Any Excel, CSV or Text File Clean Data Automatically clean your d…" at bounding box center [741, 238] width 1385 height 116
